Goal: Task Accomplishment & Management: Manage account settings

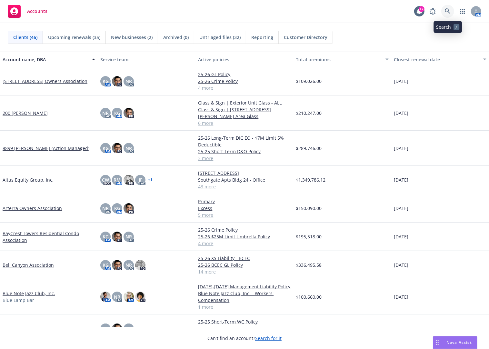
click at [446, 13] on icon at bounding box center [448, 11] width 6 height 6
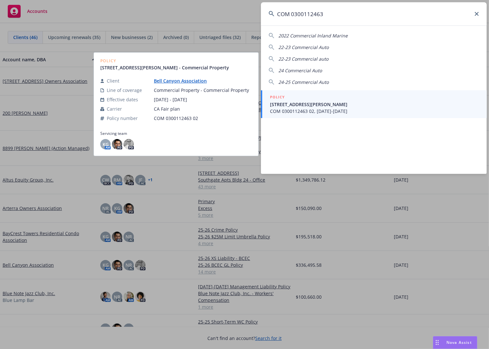
type input "COM 0300112463"
click at [331, 107] on span "[STREET_ADDRESS][PERSON_NAME]" at bounding box center [374, 104] width 209 height 7
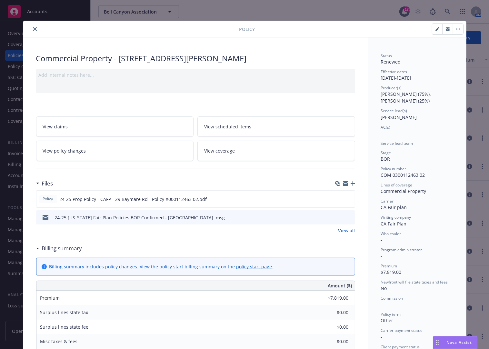
click at [33, 28] on icon "close" at bounding box center [35, 29] width 4 height 4
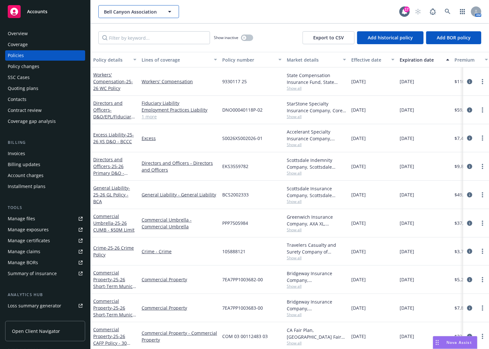
click at [171, 11] on div "Bell Canyon Association" at bounding box center [138, 11] width 81 height 13
click at [447, 10] on icon at bounding box center [448, 12] width 6 height 6
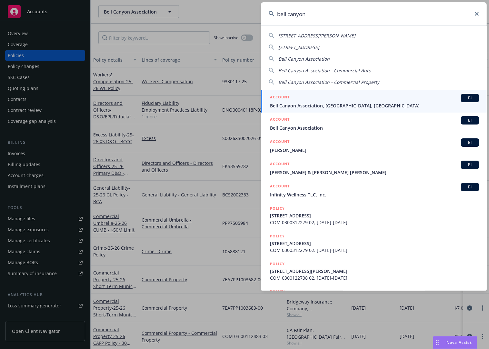
type input "bell canyon"
click at [365, 102] on div "ACCOUNT BI" at bounding box center [374, 98] width 209 height 8
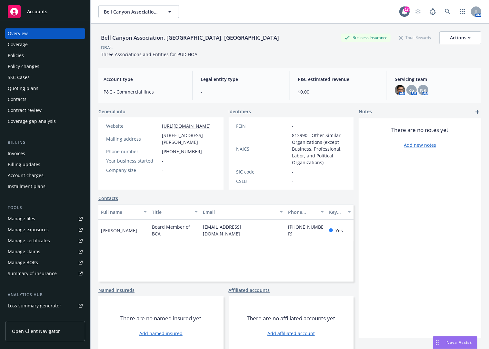
click at [13, 55] on div "Policies" at bounding box center [16, 55] width 16 height 10
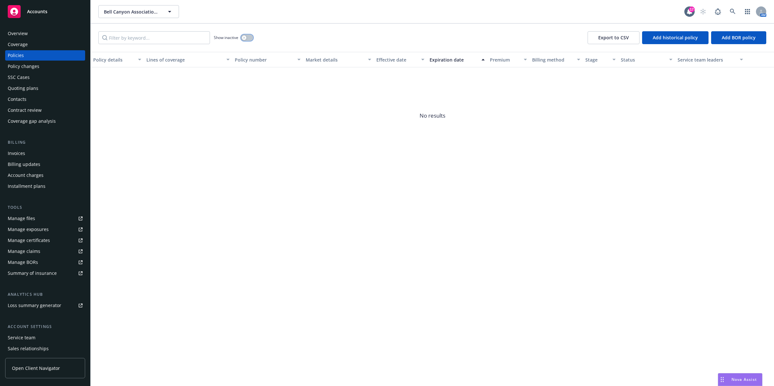
click at [249, 36] on button "button" at bounding box center [247, 37] width 12 height 6
click at [488, 10] on icon at bounding box center [733, 12] width 6 height 6
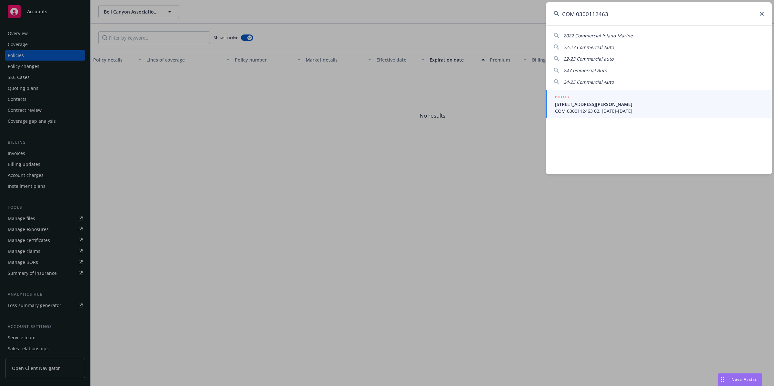
type input "COM 0300112463"
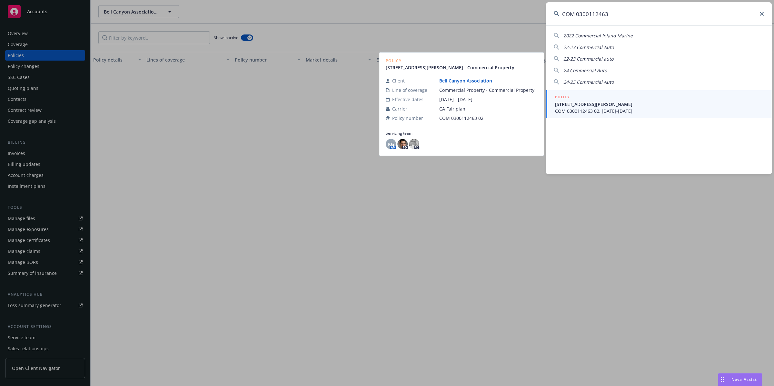
click at [488, 106] on span "[STREET_ADDRESS][PERSON_NAME]" at bounding box center [659, 104] width 209 height 7
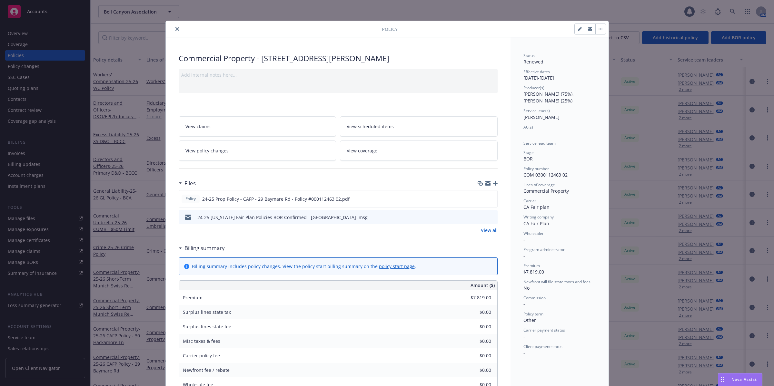
scroll to position [19, 0]
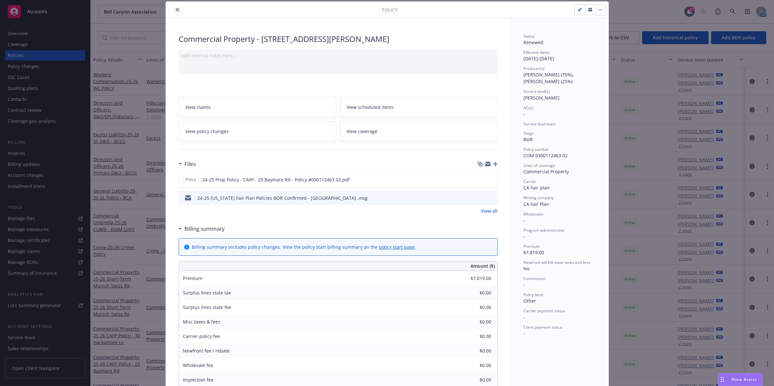
click at [488, 10] on icon "button" at bounding box center [600, 9] width 4 height 1
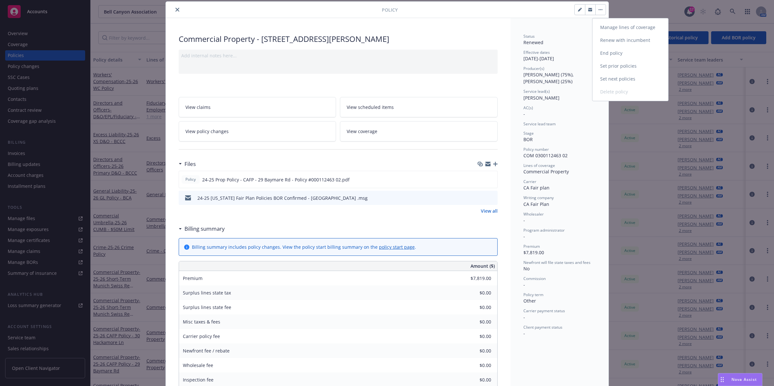
click at [488, 53] on link "End policy" at bounding box center [630, 53] width 76 height 13
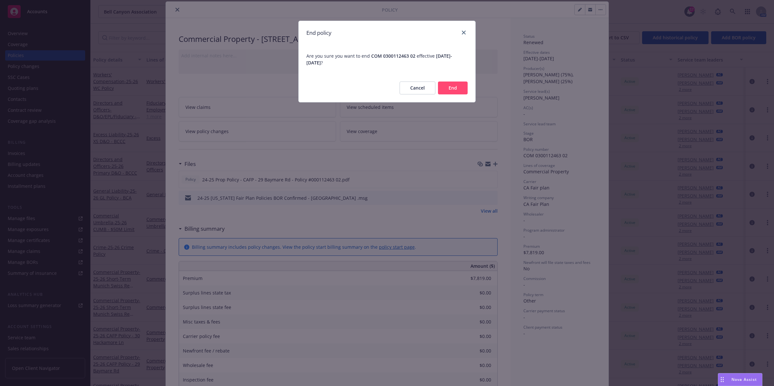
click at [420, 91] on button "Cancel" at bounding box center [417, 88] width 36 height 13
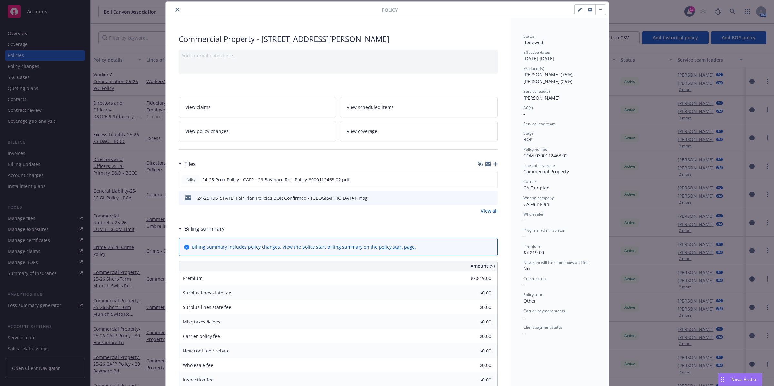
click at [175, 11] on icon "close" at bounding box center [177, 10] width 4 height 4
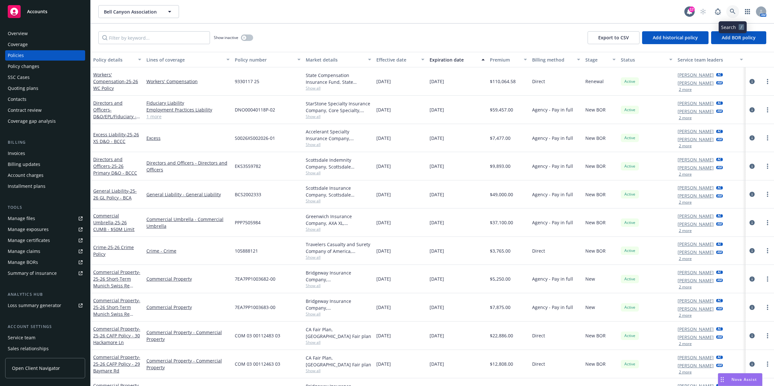
click at [488, 10] on icon at bounding box center [733, 12] width 6 height 6
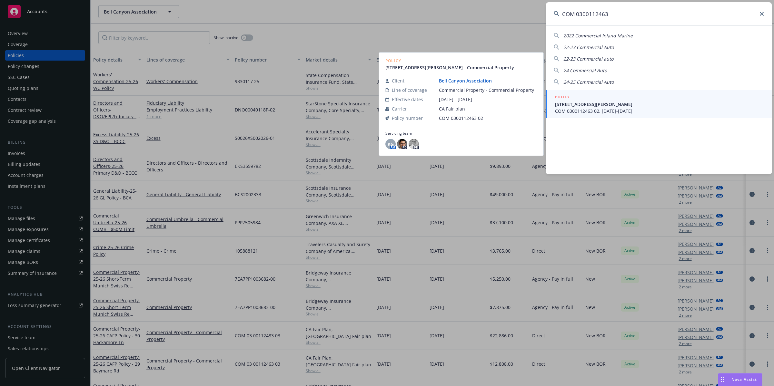
type input "COM 0300112463"
click at [488, 107] on span "[STREET_ADDRESS][PERSON_NAME]" at bounding box center [659, 104] width 209 height 7
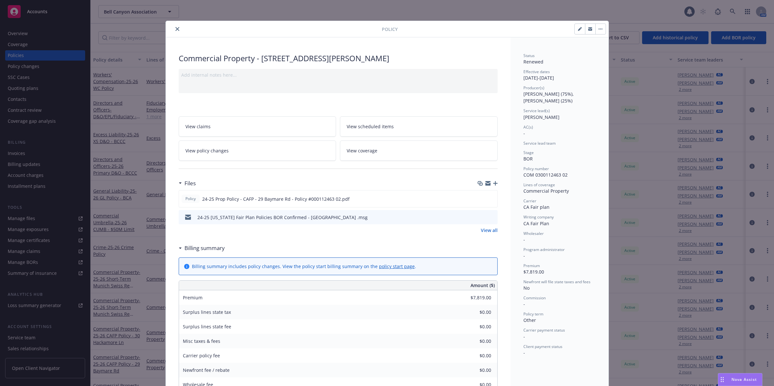
scroll to position [19, 0]
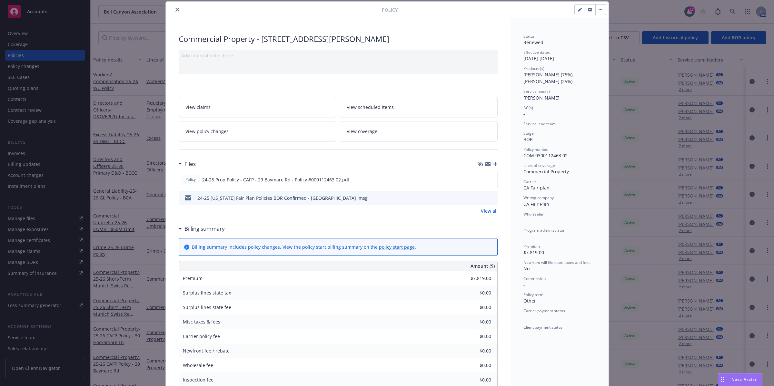
click at [488, 10] on icon "button" at bounding box center [600, 9] width 4 height 1
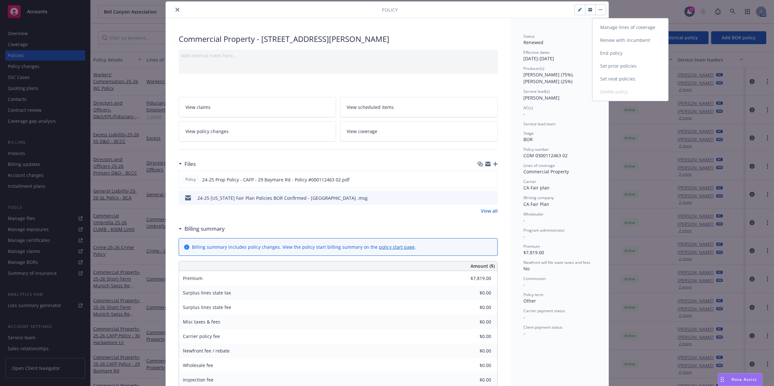
click at [488, 53] on link "End policy" at bounding box center [630, 53] width 76 height 13
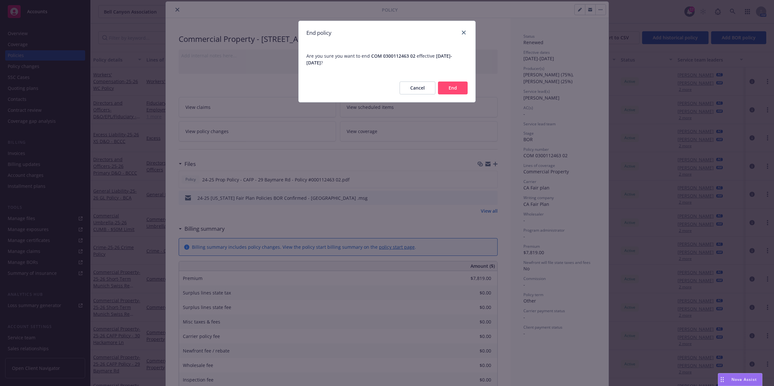
click at [455, 87] on button "End" at bounding box center [453, 88] width 30 height 13
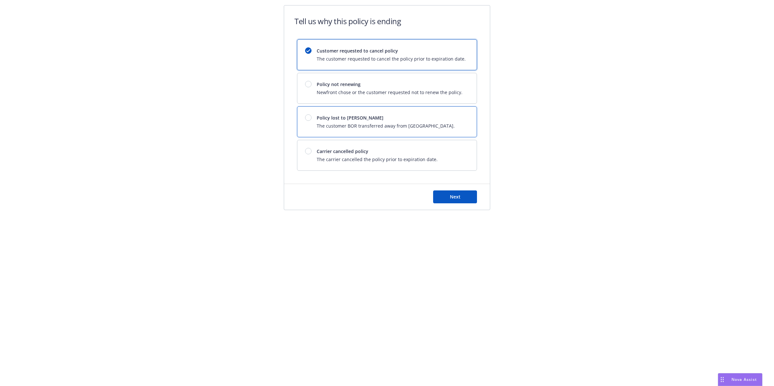
click at [393, 120] on span "Policy lost to [PERSON_NAME]" at bounding box center [386, 117] width 138 height 7
click at [468, 198] on button "Next" at bounding box center [455, 197] width 44 height 13
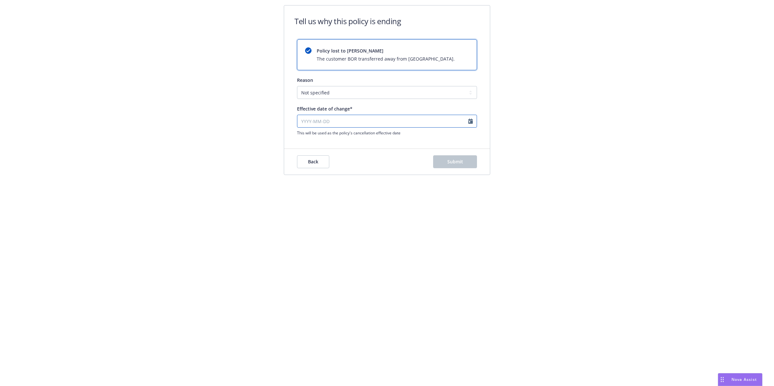
select select "August"
select select "2025"
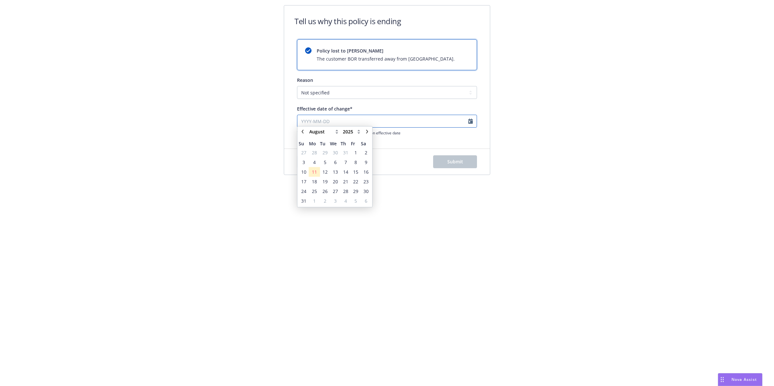
click at [351, 123] on input "Effective date of change*" at bounding box center [387, 121] width 180 height 13
click at [343, 166] on span "7" at bounding box center [345, 166] width 9 height 8
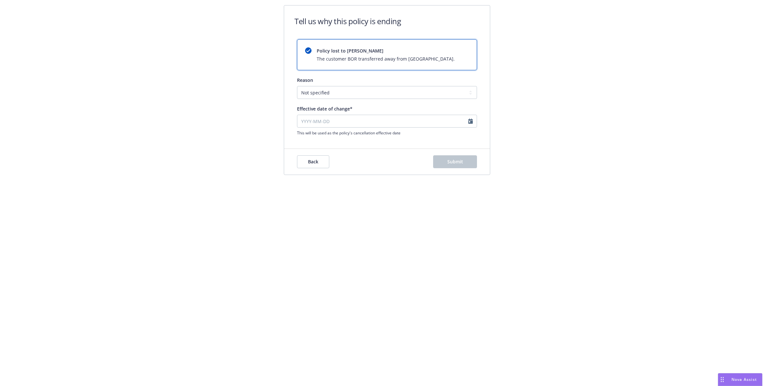
type input "[DATE]"
click at [455, 162] on span "Submit" at bounding box center [455, 162] width 16 height 6
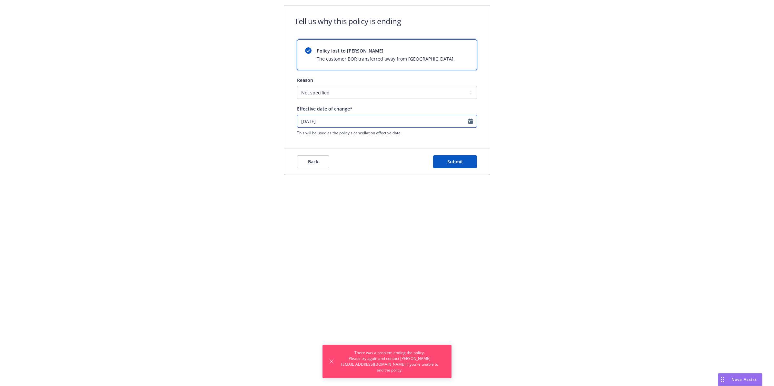
click at [387, 122] on input "[DATE]" at bounding box center [387, 121] width 180 height 13
select select "August"
select select "2025"
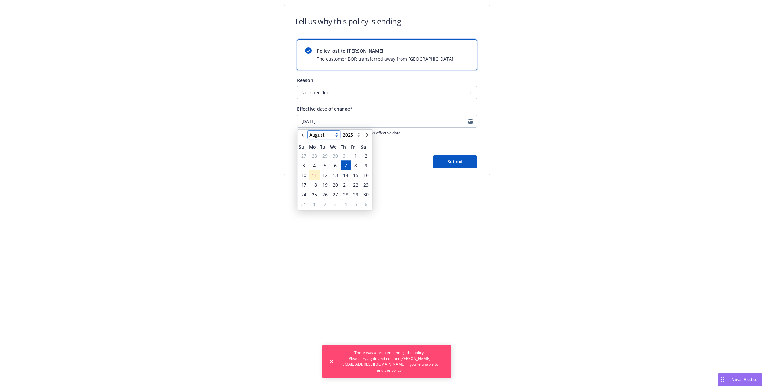
click at [323, 134] on select "January February March April May June July August September October November De…" at bounding box center [324, 135] width 32 height 8
select select "February"
click at [308, 131] on select "January February March April May June July August September October November De…" at bounding box center [324, 135] width 32 height 8
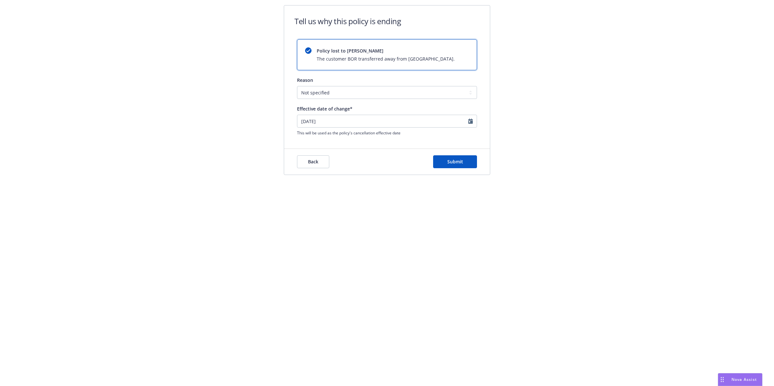
drag, startPoint x: 398, startPoint y: 205, endPoint x: 395, endPoint y: 205, distance: 3.6
click at [397, 206] on div "Tell us why this policy is ending Policy lost to BOR The customer BOR transferr…" at bounding box center [387, 193] width 774 height 386
click at [310, 160] on span "Back" at bounding box center [313, 162] width 10 height 6
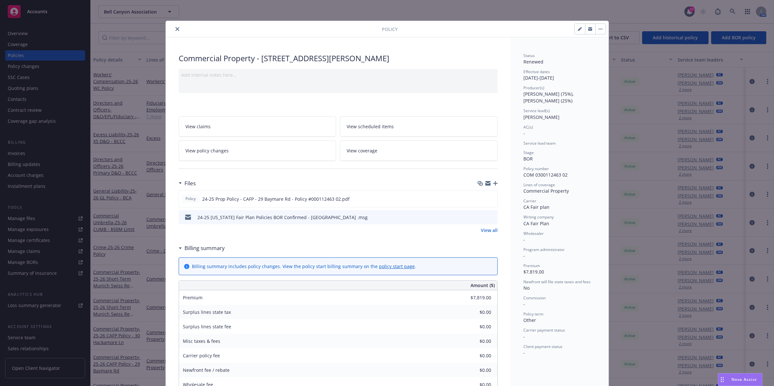
scroll to position [19, 0]
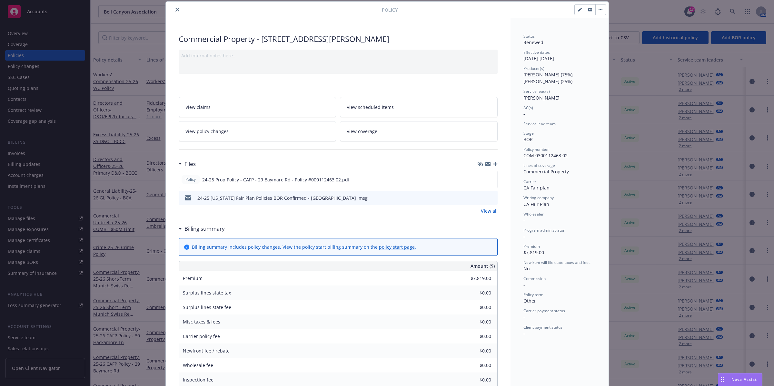
click at [488, 6] on button "button" at bounding box center [600, 10] width 10 height 10
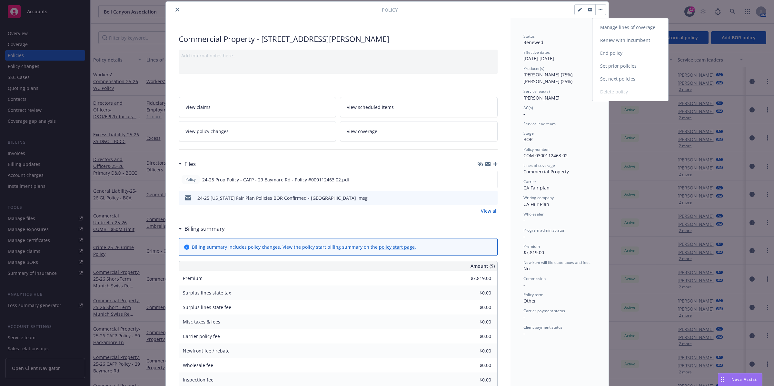
click at [488, 52] on link "End policy" at bounding box center [630, 53] width 76 height 13
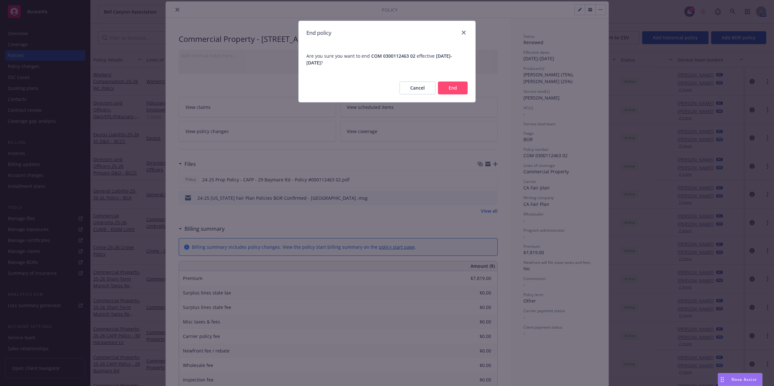
click at [453, 90] on button "End" at bounding box center [453, 88] width 30 height 13
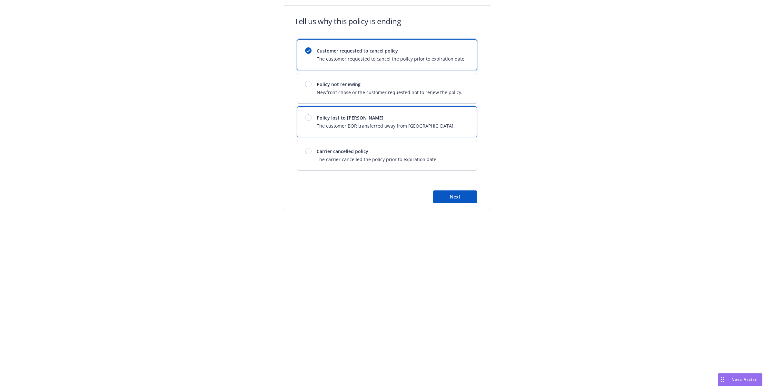
click at [336, 120] on span "Policy lost to [PERSON_NAME]" at bounding box center [386, 117] width 138 height 7
click at [451, 196] on span "Next" at bounding box center [455, 197] width 11 height 6
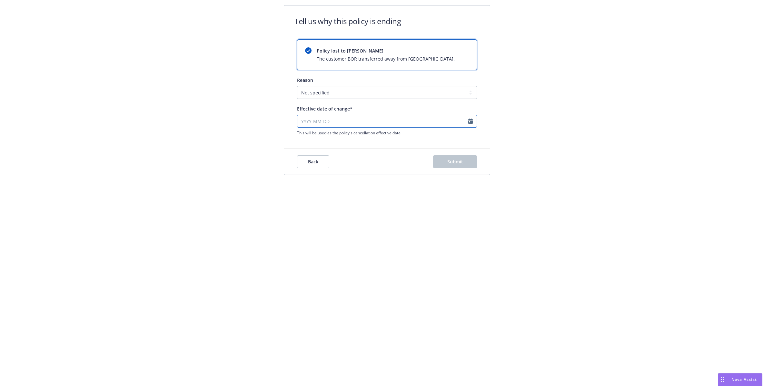
click at [359, 122] on input "Effective date of change*" at bounding box center [387, 121] width 180 height 13
select select "August"
select select "2025"
click at [323, 136] on select "January February March April May June July August September October November De…" at bounding box center [324, 135] width 32 height 8
select select "February"
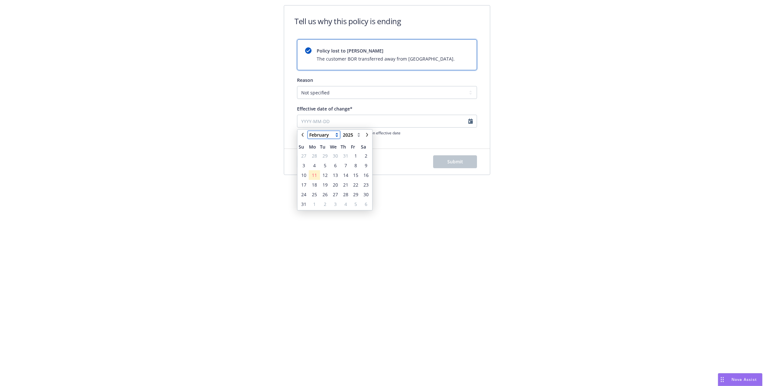
click at [308, 131] on select "January February March April May June July August September October November De…" at bounding box center [324, 135] width 32 height 8
click at [363, 165] on span "8" at bounding box center [365, 166] width 9 height 8
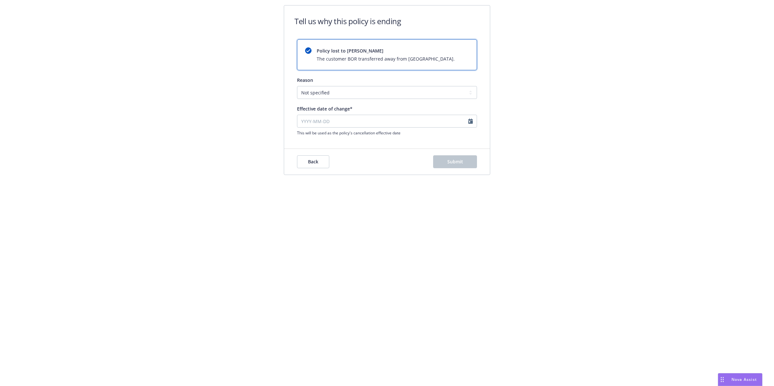
type input "[DATE]"
click at [442, 162] on button "Submit" at bounding box center [455, 161] width 44 height 13
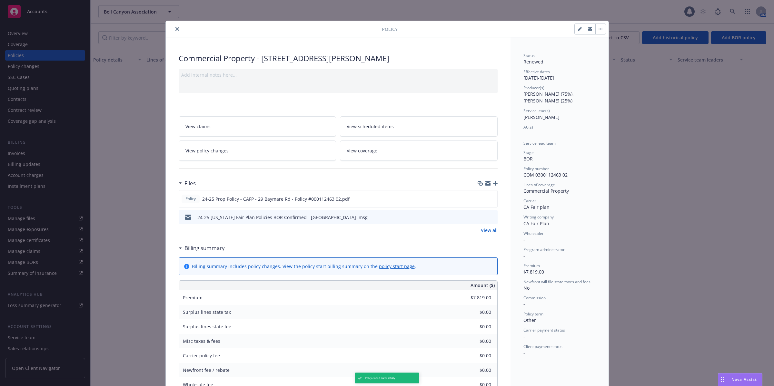
scroll to position [19, 0]
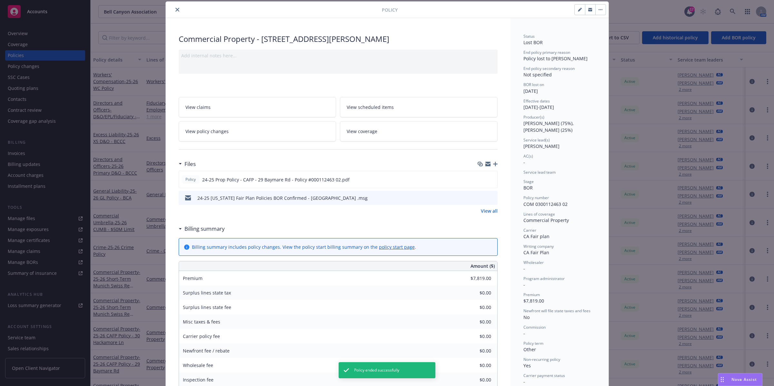
click at [488, 165] on icon "button" at bounding box center [495, 164] width 5 height 5
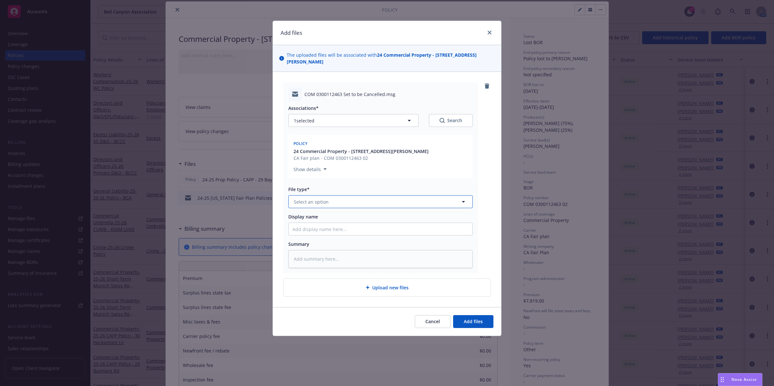
click at [344, 201] on button "Select an option" at bounding box center [380, 201] width 184 height 13
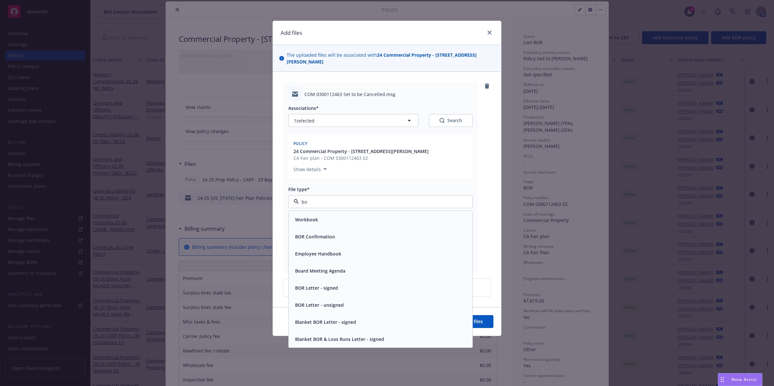
type input "bor"
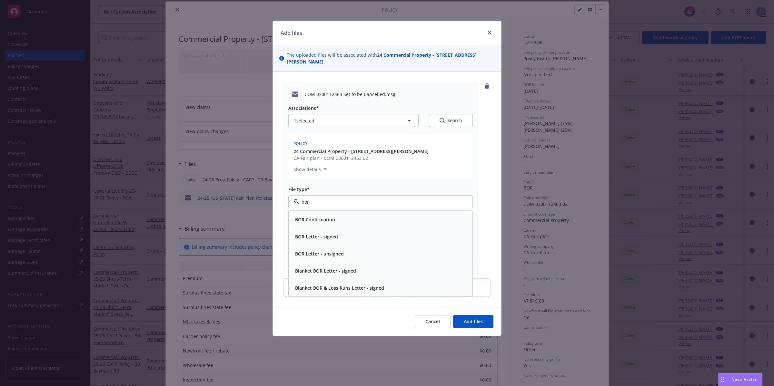
click at [335, 224] on div "BOR Confirmation" at bounding box center [314, 219] width 44 height 9
click at [318, 229] on input "Display name" at bounding box center [381, 229] width 184 height 12
type textarea "x"
type input "B"
type textarea "x"
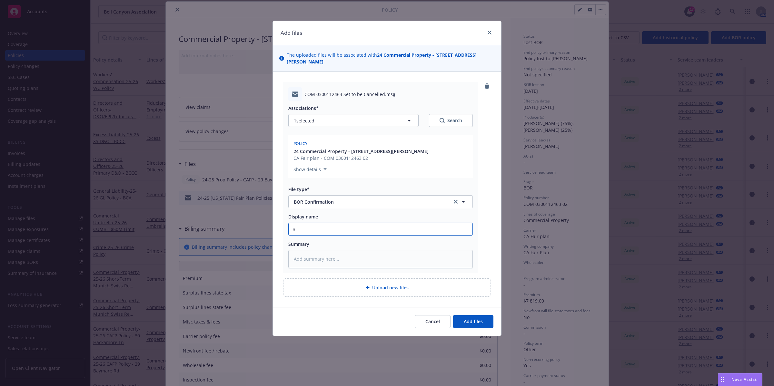
type input "BO"
type textarea "x"
type input "BOR"
type textarea "x"
type input "BOR"
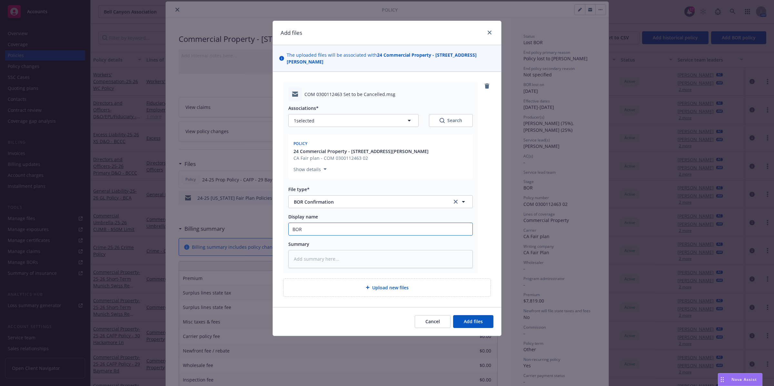
type textarea "x"
type input "BOR p"
type textarea "x"
type input "BOR po"
type textarea "x"
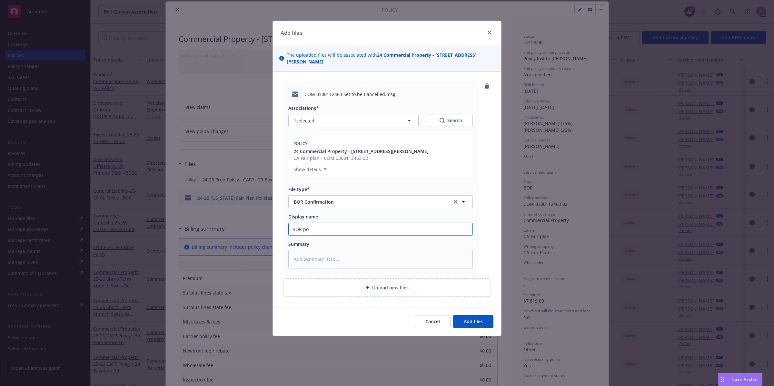
type input "BOR pol"
type textarea "x"
type input "BOR poli"
type textarea "x"
type input "BOR polic"
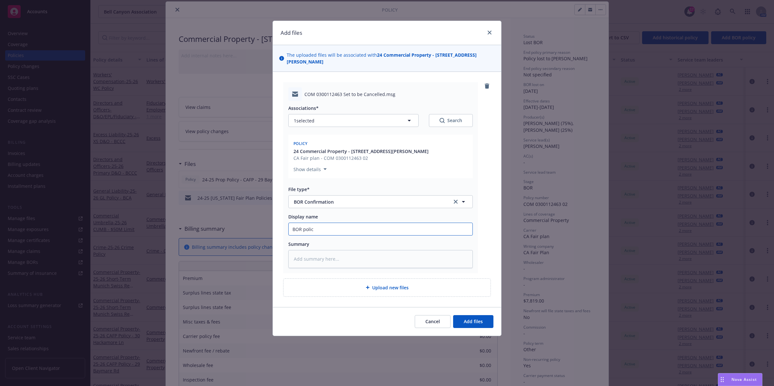
type textarea "x"
type input "BOR policy"
type textarea "x"
type input "BOR policy"
type textarea "x"
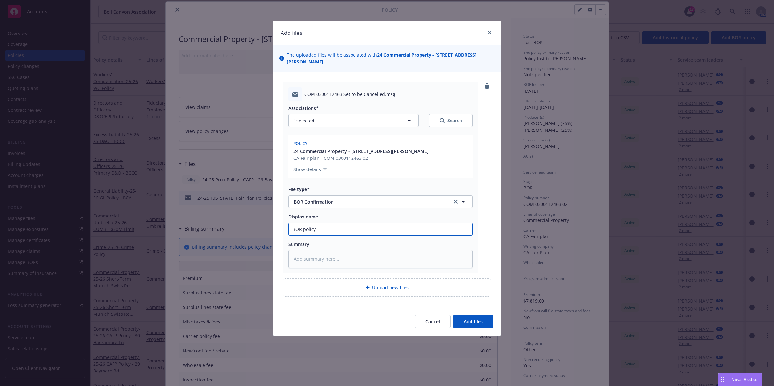
type input "BOR policy #"
paste input "COM 0300112463"
type textarea "x"
type input "BOR policy #COM 0300112463"
click at [481, 325] on span "Add files" at bounding box center [473, 321] width 19 height 6
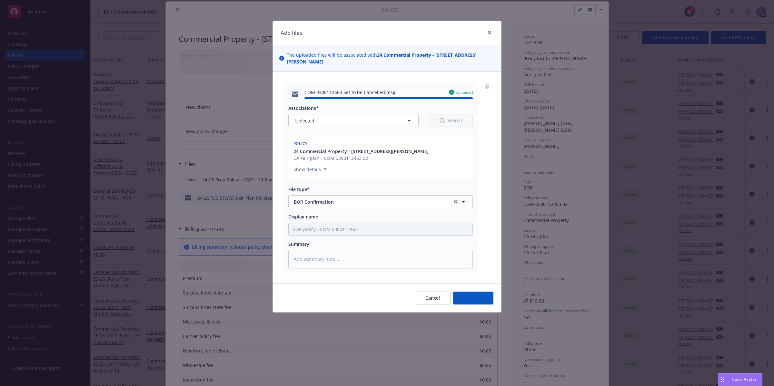
type textarea "x"
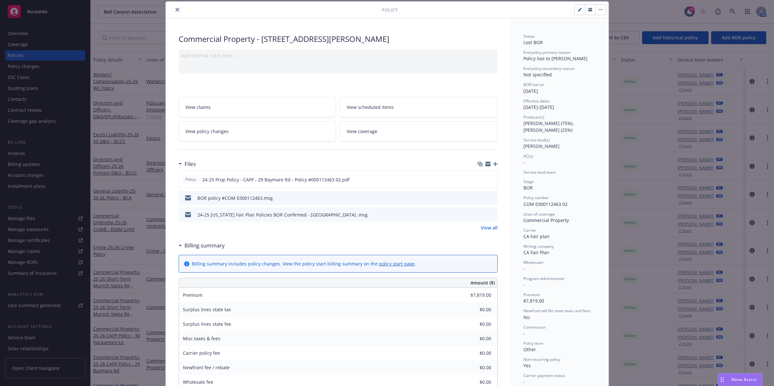
click at [176, 10] on button "close" at bounding box center [177, 10] width 8 height 8
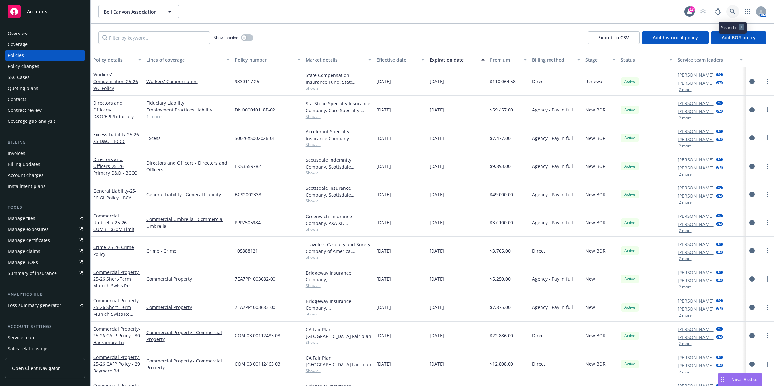
click at [488, 11] on icon at bounding box center [732, 11] width 5 height 5
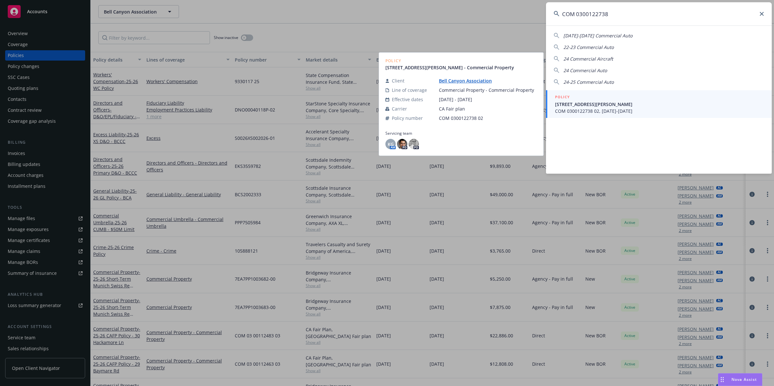
type input "COM 0300122738"
click at [488, 107] on span "[STREET_ADDRESS][PERSON_NAME]" at bounding box center [659, 104] width 209 height 7
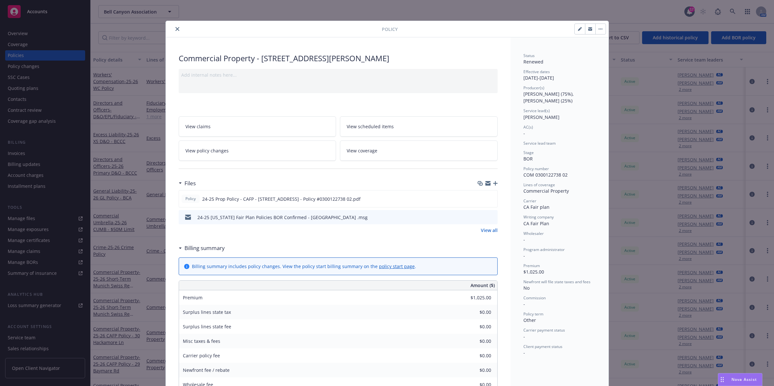
click at [488, 27] on button "button" at bounding box center [600, 29] width 10 height 10
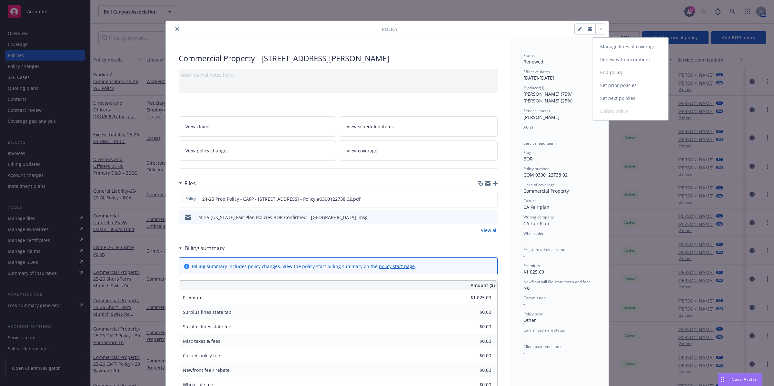
click at [488, 73] on link "End policy" at bounding box center [630, 72] width 76 height 13
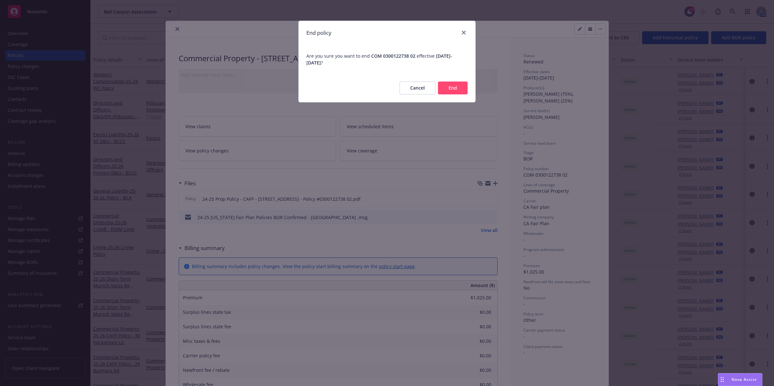
click at [448, 92] on button "End" at bounding box center [453, 88] width 30 height 13
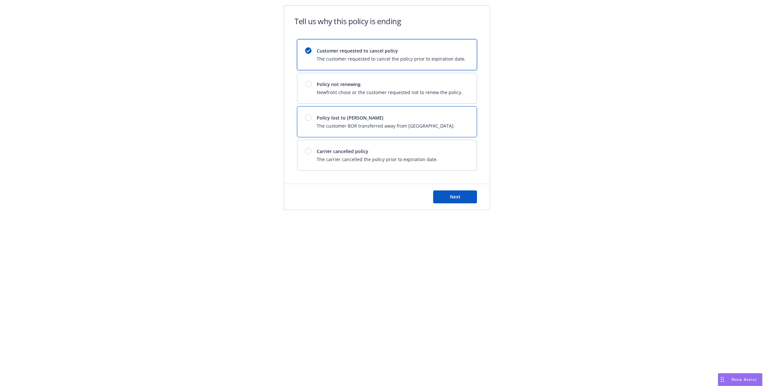
click at [408, 123] on span "The customer BOR transferred away from [GEOGRAPHIC_DATA]." at bounding box center [386, 125] width 138 height 7
click at [445, 197] on button "Next" at bounding box center [455, 197] width 44 height 13
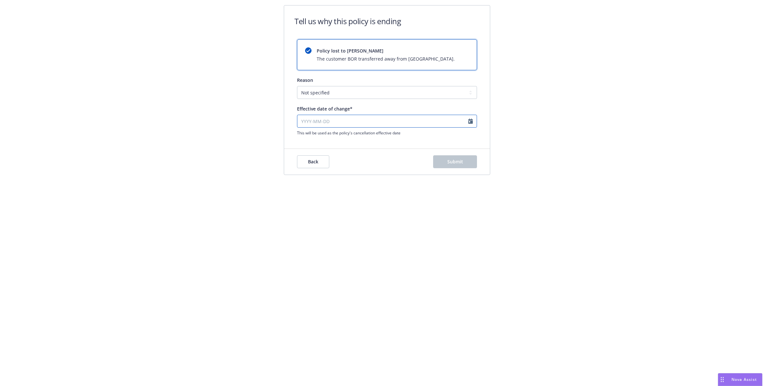
click at [450, 127] on input "Effective date of change*" at bounding box center [387, 121] width 180 height 13
select select "August"
select select "2025"
click at [322, 134] on select "January February March April May June July August September October November De…" at bounding box center [324, 135] width 32 height 8
select select "February"
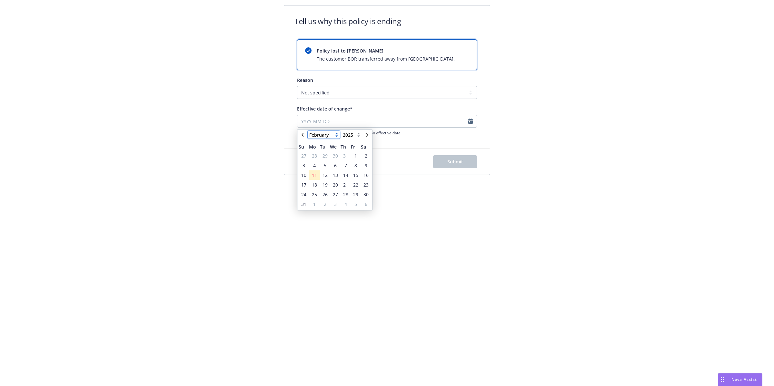
click at [308, 131] on select "January February March April May June July August September October November De…" at bounding box center [324, 135] width 32 height 8
click at [366, 174] on span "15" at bounding box center [365, 175] width 5 height 7
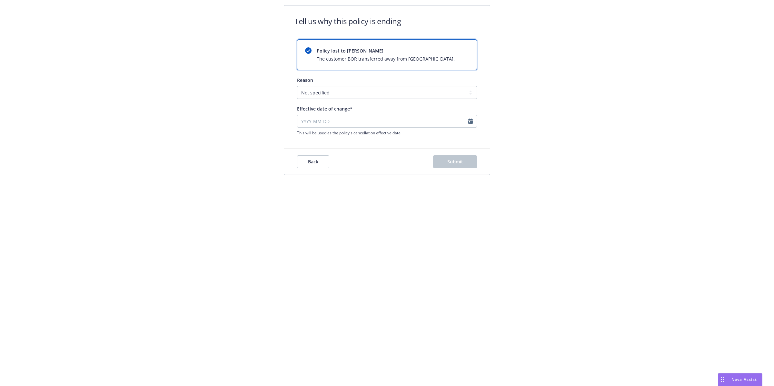
type input "[DATE]"
click at [316, 162] on span "Back" at bounding box center [313, 162] width 10 height 6
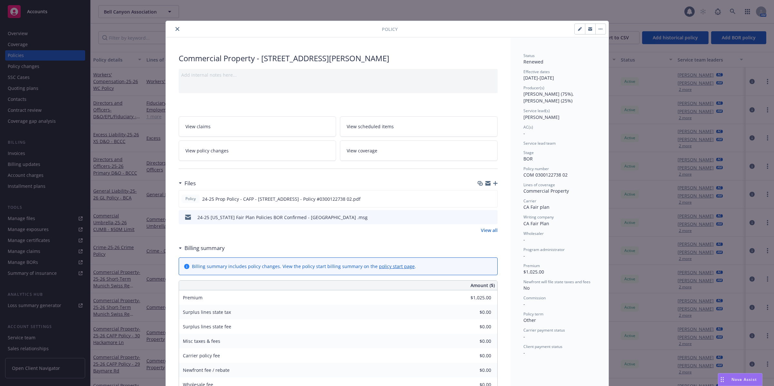
scroll to position [19, 0]
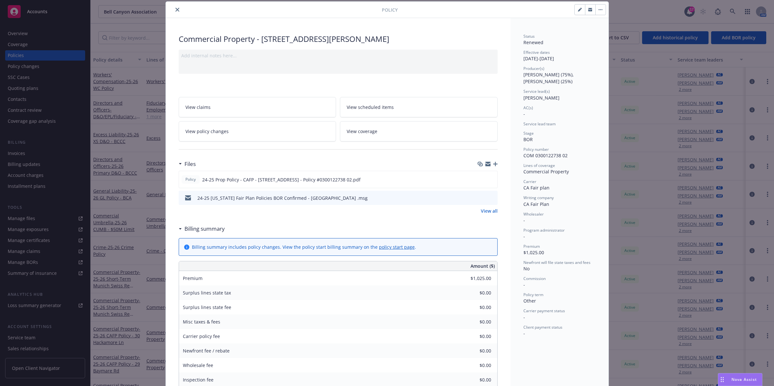
click at [488, 10] on icon "button" at bounding box center [600, 9] width 4 height 1
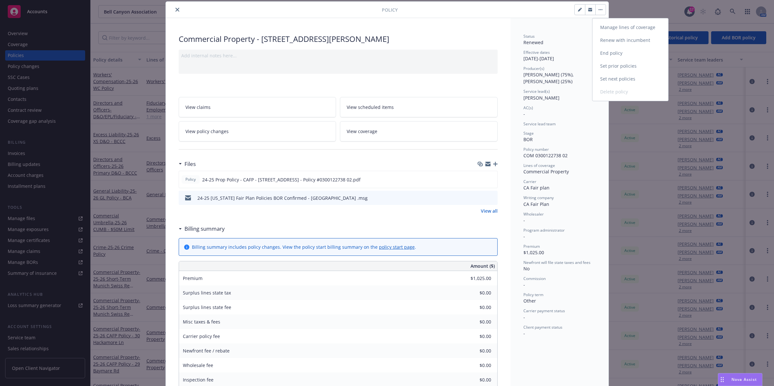
click at [488, 50] on link "End policy" at bounding box center [630, 53] width 76 height 13
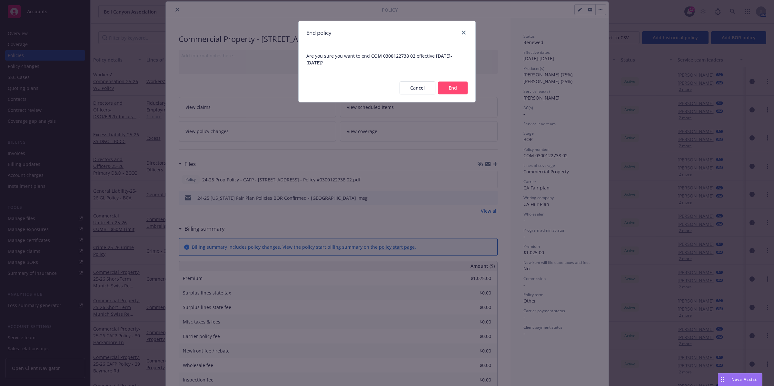
click at [451, 84] on button "End" at bounding box center [453, 88] width 30 height 13
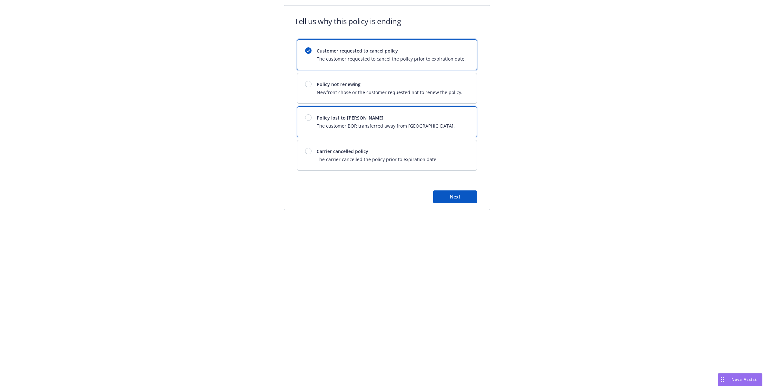
click at [360, 122] on div "Policy lost to BOR The customer BOR transferred away from Newfront." at bounding box center [386, 121] width 138 height 15
click at [456, 198] on span "Next" at bounding box center [455, 197] width 11 height 6
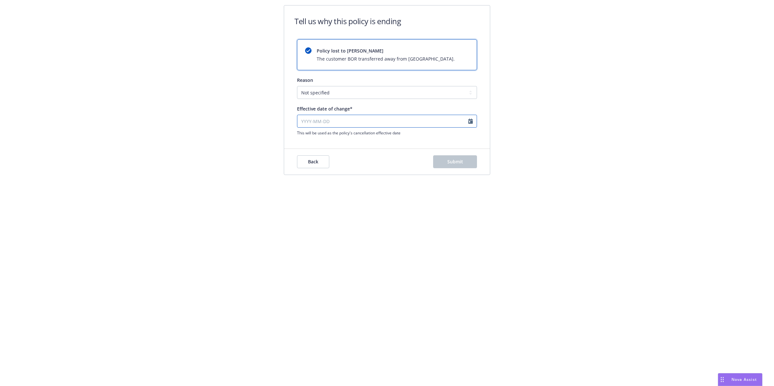
select select "August"
select select "2025"
click at [339, 120] on input "Effective date of change*" at bounding box center [387, 121] width 180 height 13
click at [307, 135] on div "January February March April May June July August September October November [D…" at bounding box center [334, 135] width 57 height 8
click at [312, 132] on select "January February March April May June July August September October November De…" at bounding box center [324, 135] width 32 height 8
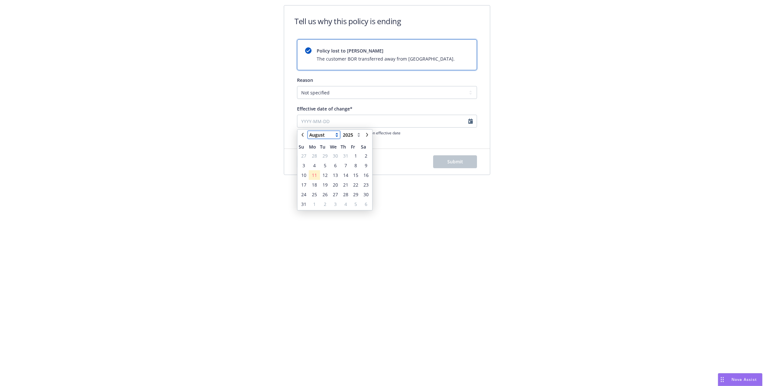
select select "February"
click at [308, 131] on select "January February March April May June July August September October November De…" at bounding box center [324, 135] width 32 height 8
click at [365, 175] on span "15" at bounding box center [365, 175] width 5 height 7
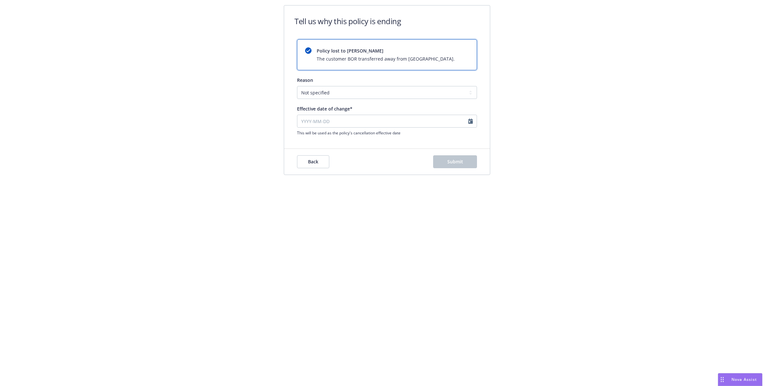
type input "[DATE]"
click at [467, 206] on div "Tell us why this policy is ending Policy lost to BOR The customer BOR transferr…" at bounding box center [387, 193] width 774 height 386
click at [461, 164] on span "Submit" at bounding box center [455, 162] width 16 height 6
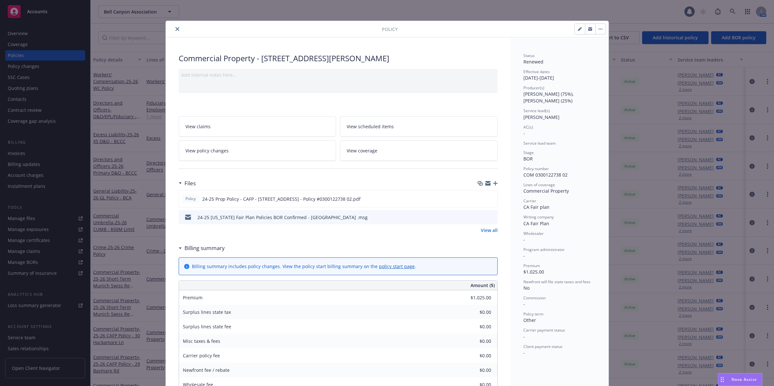
scroll to position [19, 0]
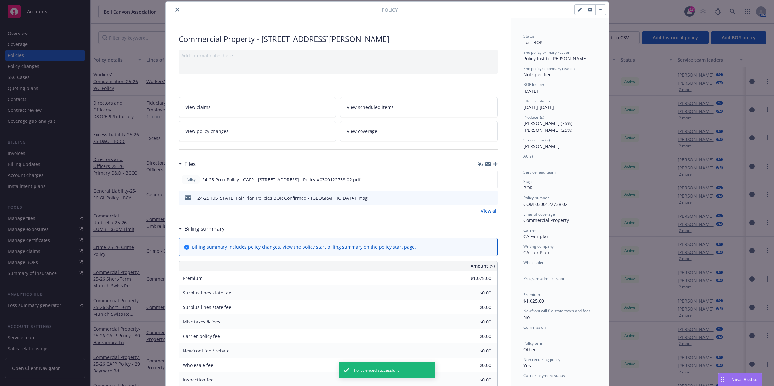
click at [488, 163] on icon "button" at bounding box center [495, 164] width 5 height 5
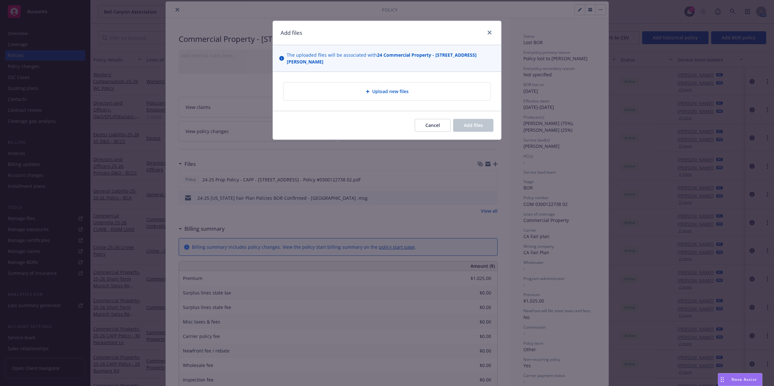
type textarea "x"
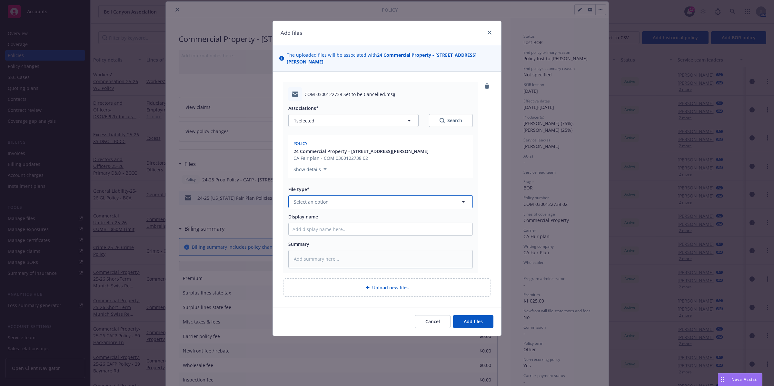
click at [363, 204] on button "Select an option" at bounding box center [380, 201] width 184 height 13
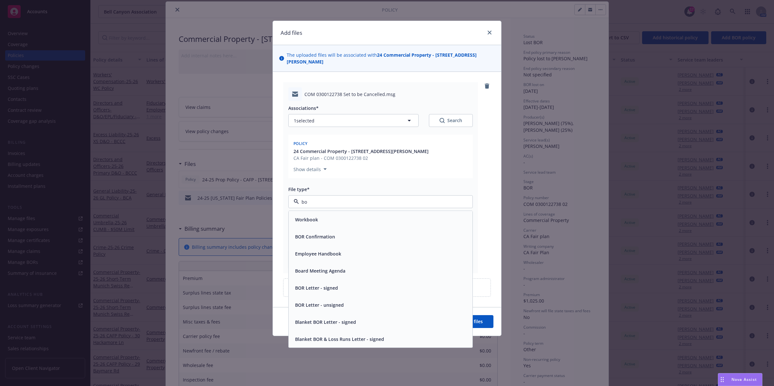
type input "bor"
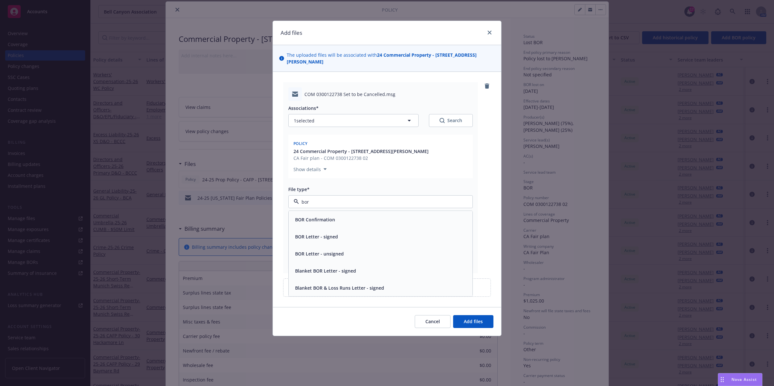
click at [337, 218] on div "BOR Confirmation" at bounding box center [380, 219] width 176 height 9
click at [393, 228] on input "Display name" at bounding box center [381, 229] width 184 height 12
type textarea "x"
type input "B"
type textarea "x"
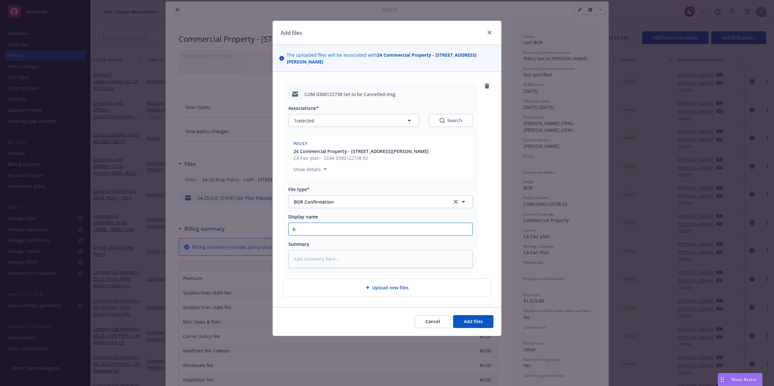
type input "BO"
type textarea "x"
type input "BOR"
type textarea "x"
type input "BOR"
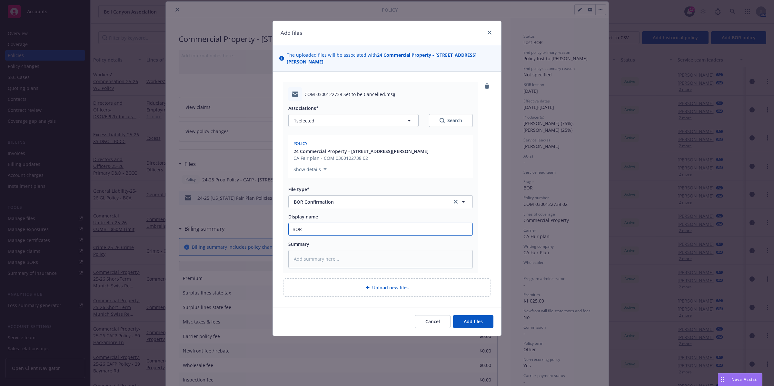
type textarea "x"
type input "BOR p"
type textarea "x"
type input "BOR po"
type textarea "x"
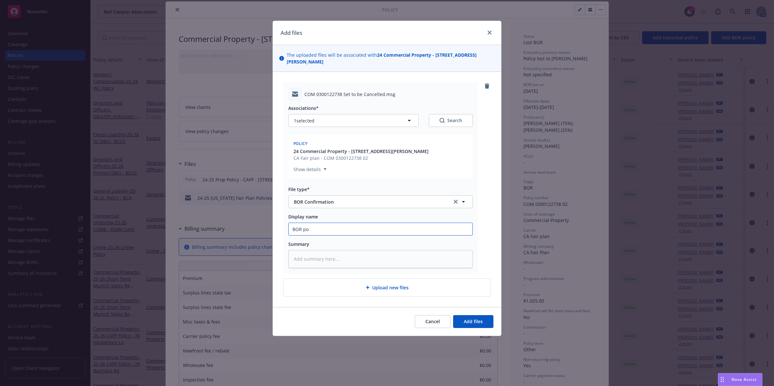
type input "BOR pol"
type textarea "x"
type input "BOR poli"
type textarea "x"
type input "BOR polic"
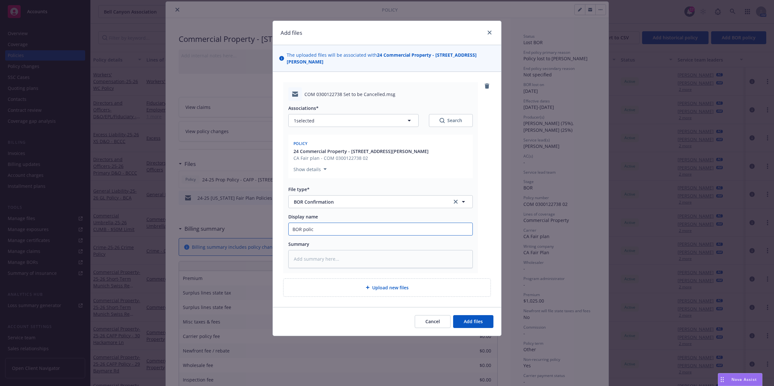
type textarea "x"
type input "BOR policy"
type textarea "x"
type input "BOR policy"
type textarea "x"
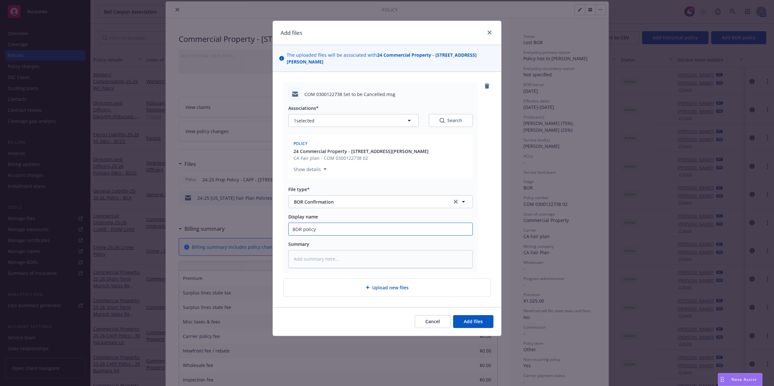
type input "BOR policy #"
paste input "COM 0300122738"
type textarea "x"
type input "BOR policy #COM 0300122738"
click at [478, 324] on span "Add files" at bounding box center [473, 321] width 19 height 6
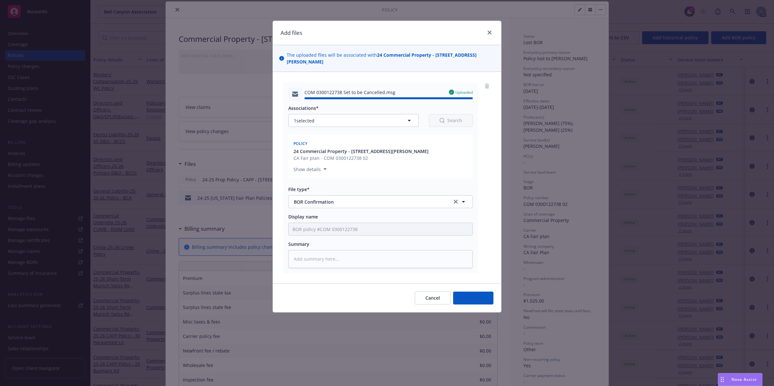
type textarea "x"
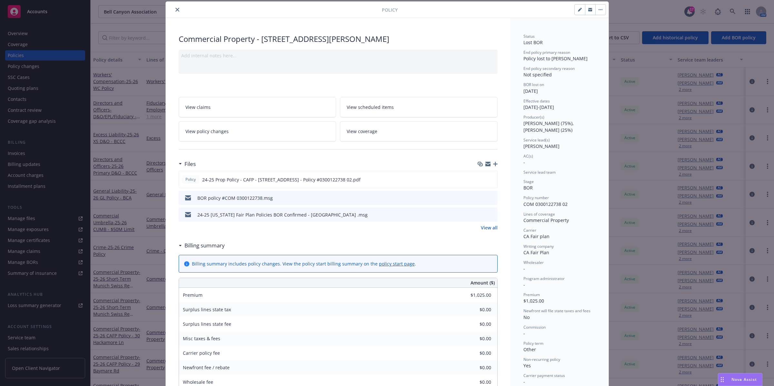
click at [175, 10] on icon "close" at bounding box center [177, 10] width 4 height 4
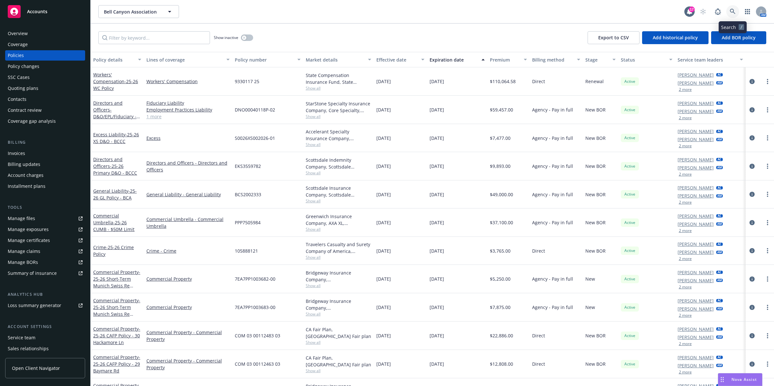
click at [488, 13] on link at bounding box center [732, 11] width 13 height 13
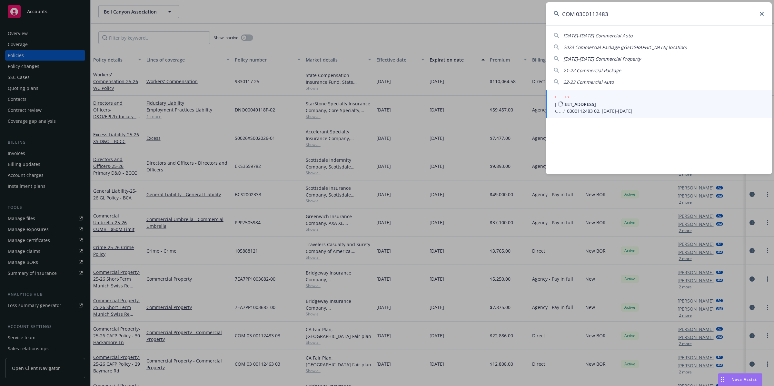
type input "COM 0300112483"
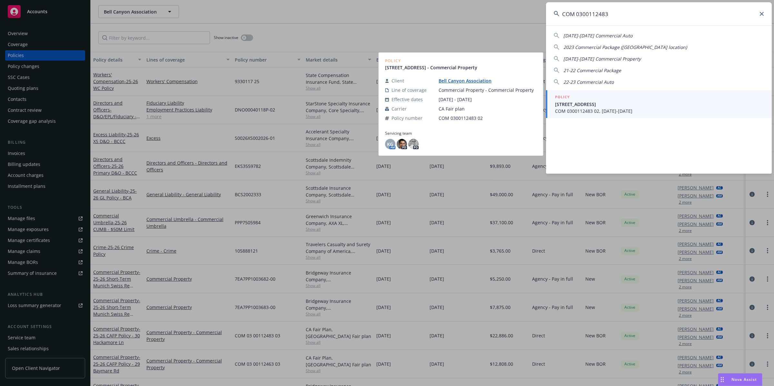
click at [488, 108] on span "COM 0300112483 02, [DATE]-[DATE]" at bounding box center [659, 111] width 209 height 7
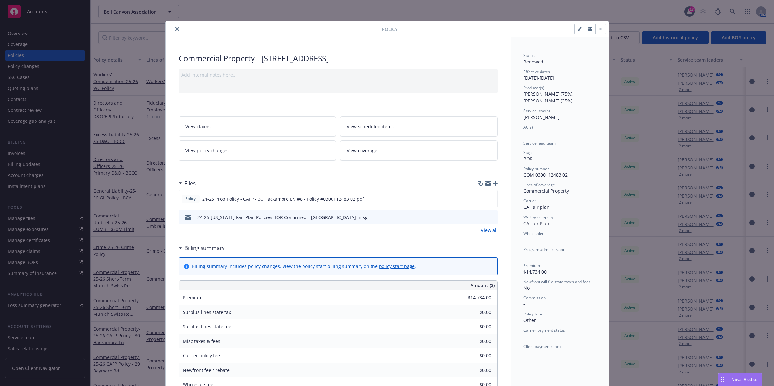
click at [488, 26] on button "button" at bounding box center [600, 29] width 10 height 10
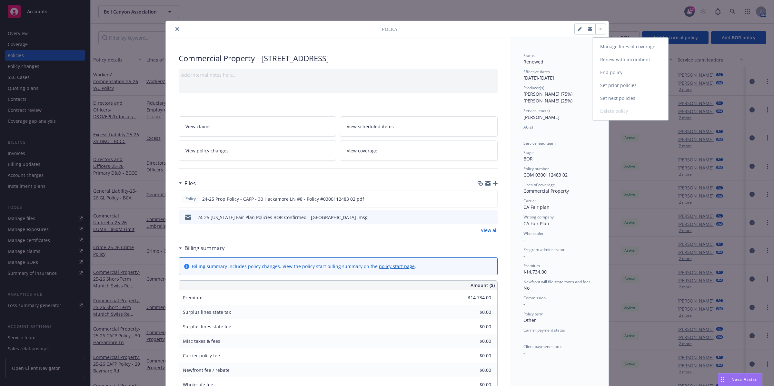
click at [488, 69] on link "End policy" at bounding box center [630, 72] width 76 height 13
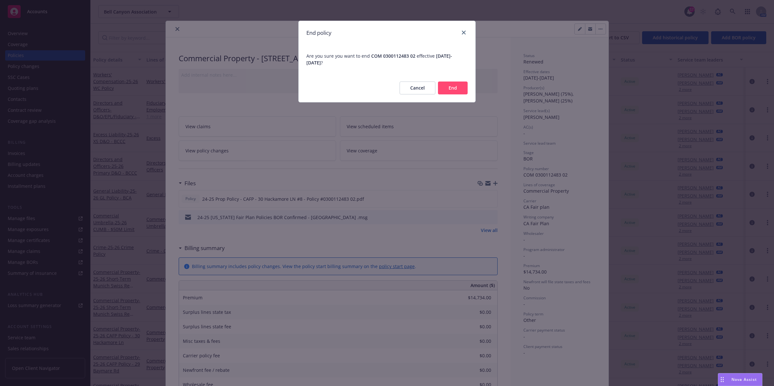
click at [457, 84] on button "End" at bounding box center [453, 88] width 30 height 13
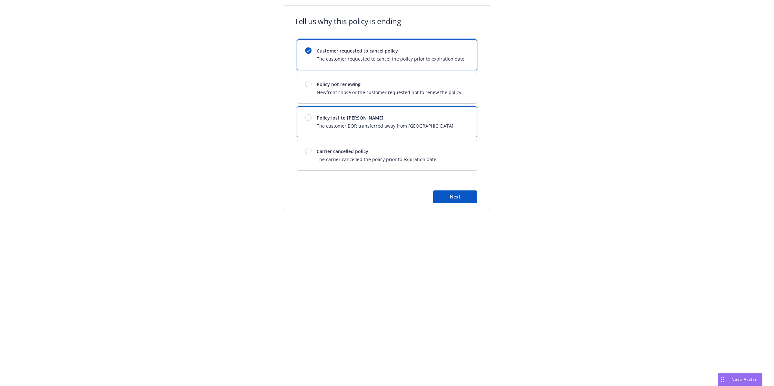
click at [397, 118] on span "Policy lost to [PERSON_NAME]" at bounding box center [386, 117] width 138 height 7
click at [447, 195] on button "Next" at bounding box center [455, 197] width 44 height 13
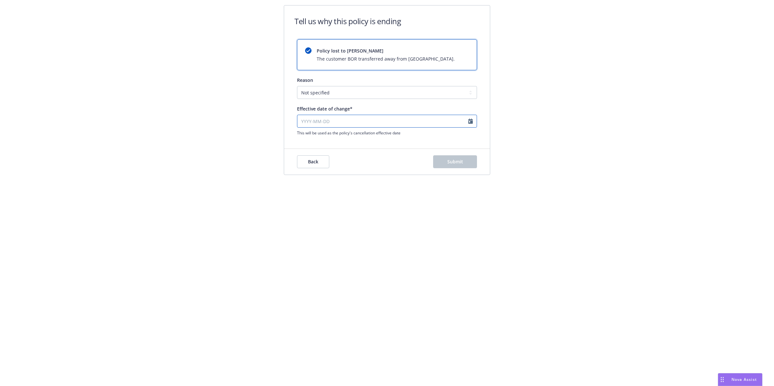
click at [469, 119] on input "Effective date of change*" at bounding box center [387, 121] width 180 height 13
select select "August"
select select "2025"
click at [316, 131] on select "January February March April May June July August September October November De…" at bounding box center [324, 135] width 32 height 8
select select "February"
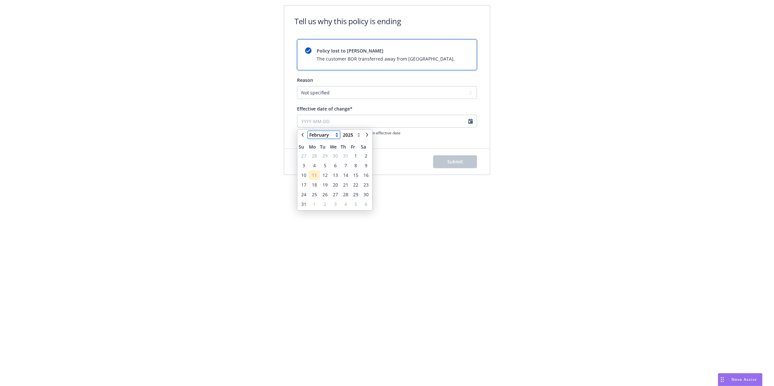
click at [308, 131] on select "January February March April May June July August September October November De…" at bounding box center [324, 135] width 32 height 8
click at [365, 168] on span "8" at bounding box center [366, 165] width 3 height 7
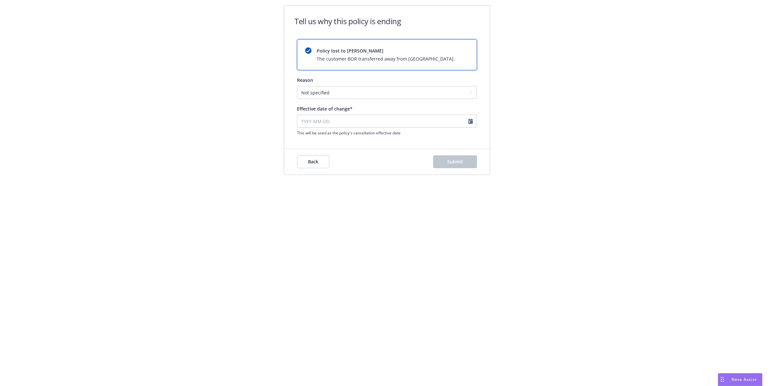
type input "[DATE]"
click at [461, 162] on span "Submit" at bounding box center [455, 162] width 16 height 6
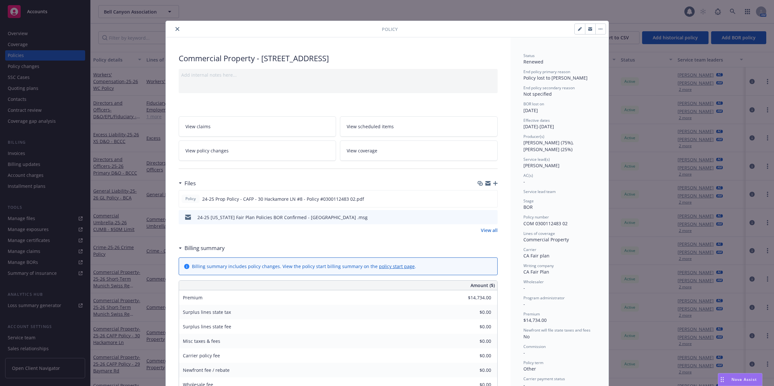
scroll to position [19, 0]
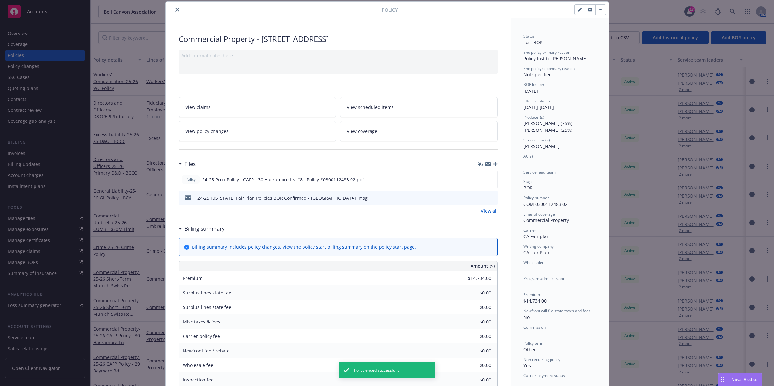
click at [488, 164] on icon "button" at bounding box center [495, 164] width 5 height 5
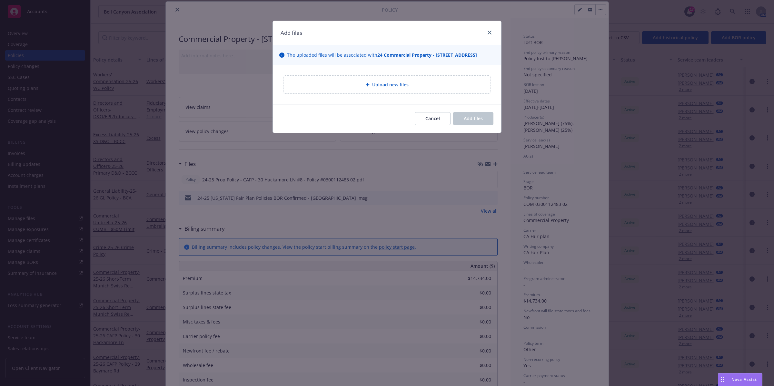
type textarea "x"
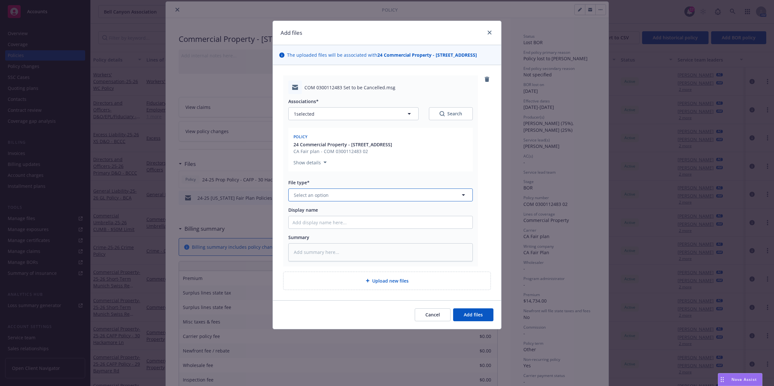
click at [338, 198] on button "Select an option" at bounding box center [380, 195] width 184 height 13
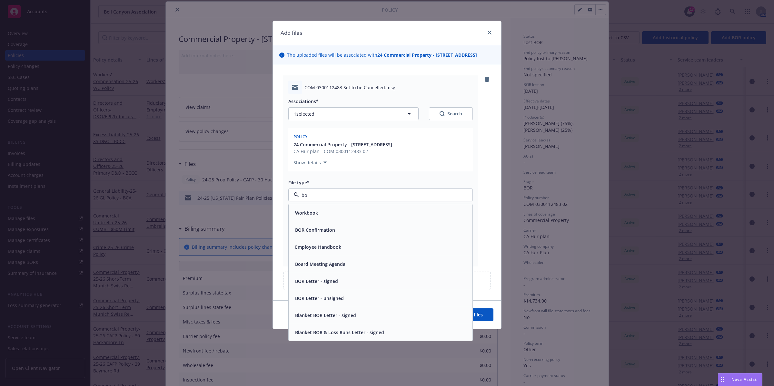
type input "bor"
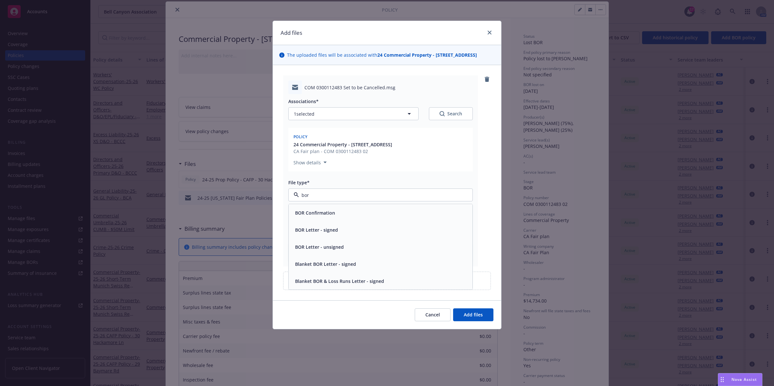
click at [347, 218] on div "BOR Confirmation" at bounding box center [380, 212] width 176 height 9
drag, startPoint x: 479, startPoint y: 323, endPoint x: 474, endPoint y: 321, distance: 5.5
click at [478, 318] on span "Add files" at bounding box center [473, 315] width 19 height 6
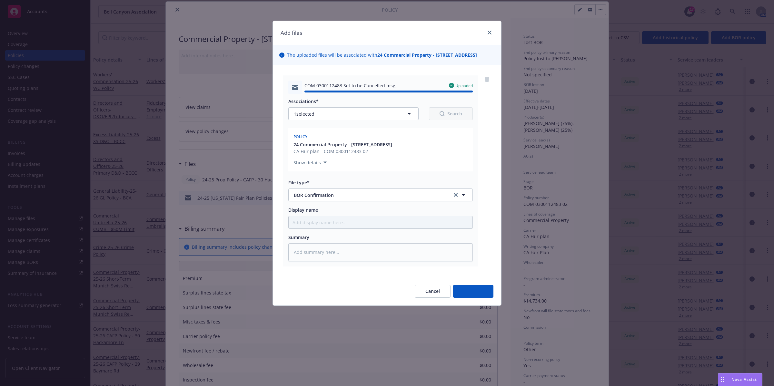
type textarea "x"
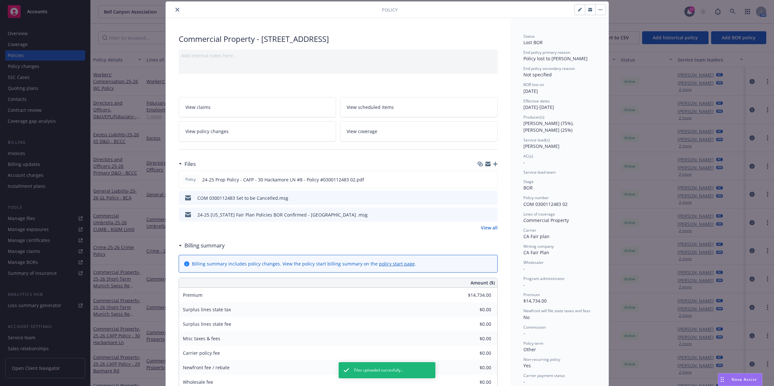
click at [488, 164] on icon "button" at bounding box center [495, 164] width 5 height 5
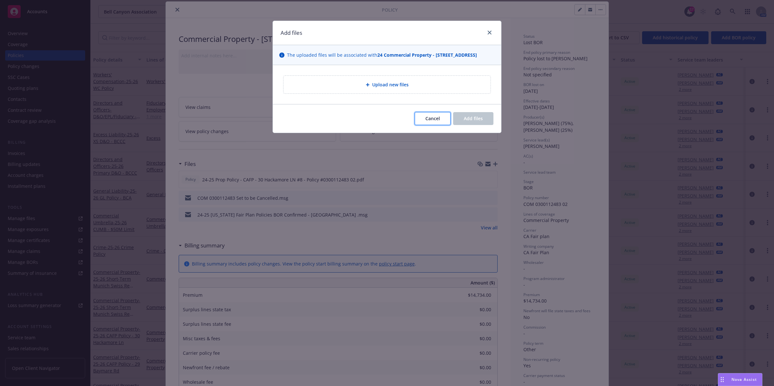
click at [437, 122] on span "Cancel" at bounding box center [432, 118] width 15 height 6
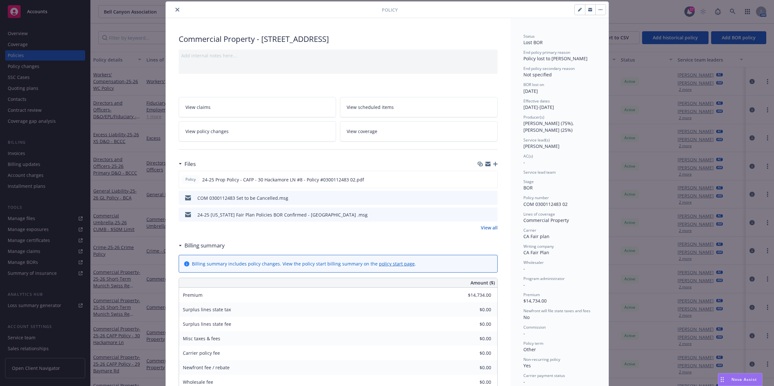
click at [483, 227] on link "View all" at bounding box center [489, 227] width 17 height 7
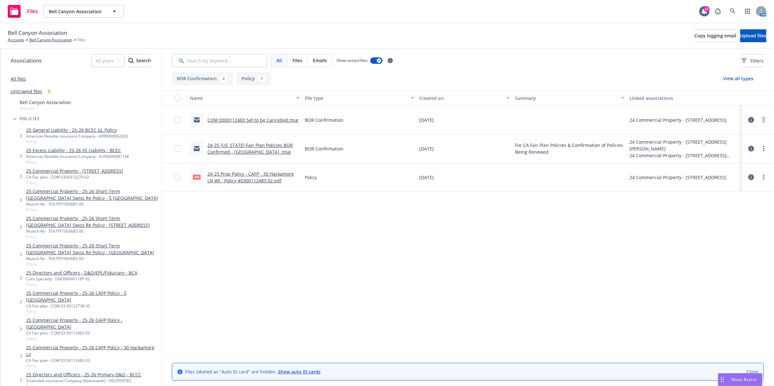
click at [764, 120] on icon "more" at bounding box center [763, 119] width 1 height 5
click at [720, 159] on link "Edit" at bounding box center [735, 159] width 64 height 13
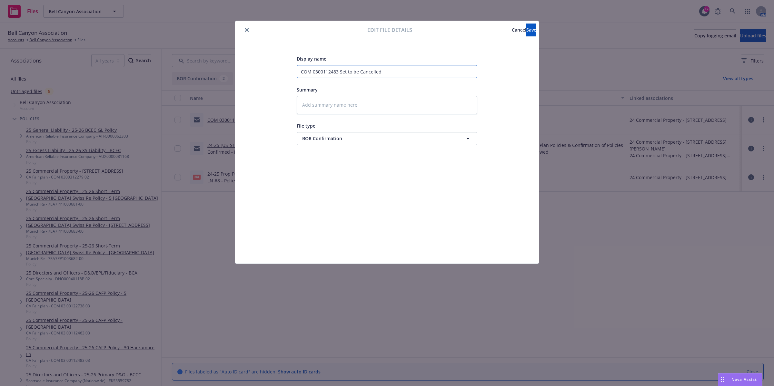
drag, startPoint x: 386, startPoint y: 72, endPoint x: 244, endPoint y: 62, distance: 142.5
click at [244, 62] on div "Display name COM 0300112483 Set to be Cancelled Summary File type BOR Confirmat…" at bounding box center [387, 151] width 304 height 224
type textarea "x"
type input "B"
type textarea "x"
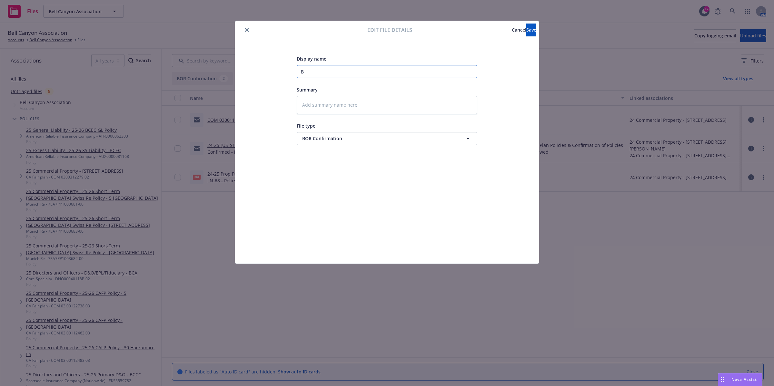
type input "BO"
type textarea "x"
type input "BOR"
type textarea "x"
type input "BOR"
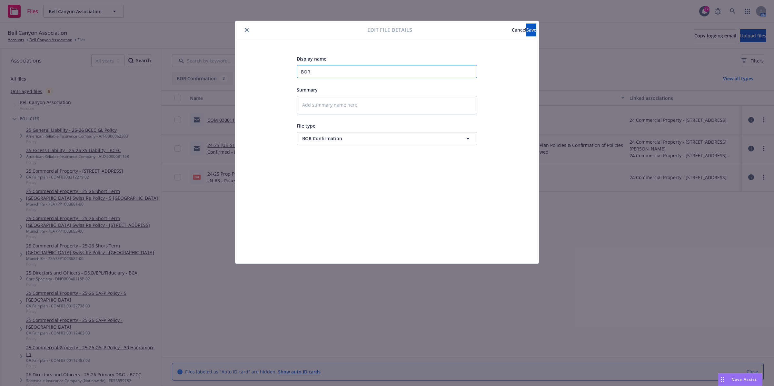
type textarea "x"
type input "BOR p"
type textarea "x"
type input "BOR po"
type textarea "x"
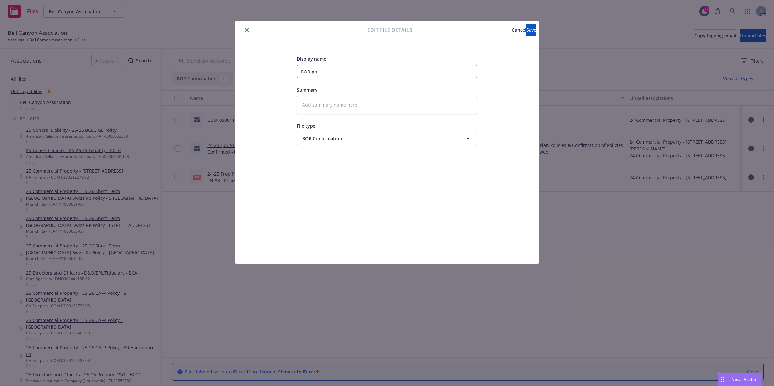
type input "BOR pol"
type textarea "x"
type input "BOR poli"
type textarea "x"
type input "BOR polic"
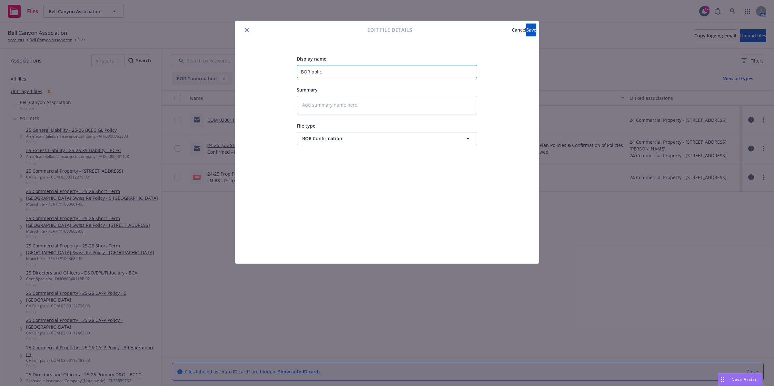
type textarea "x"
type input "BOR policy"
type textarea "x"
type input "BOR policy"
type textarea "x"
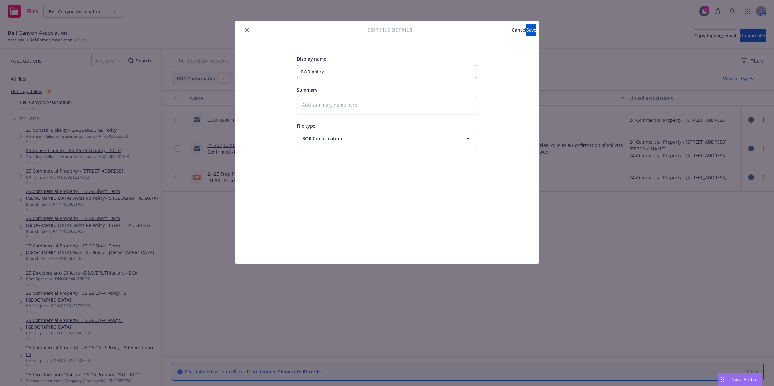
type input "BOR policy #"
paste input "COM 0300112483"
type textarea "x"
type input "BOR policy #COM 0300112483"
click at [526, 32] on span "Save" at bounding box center [531, 30] width 10 height 6
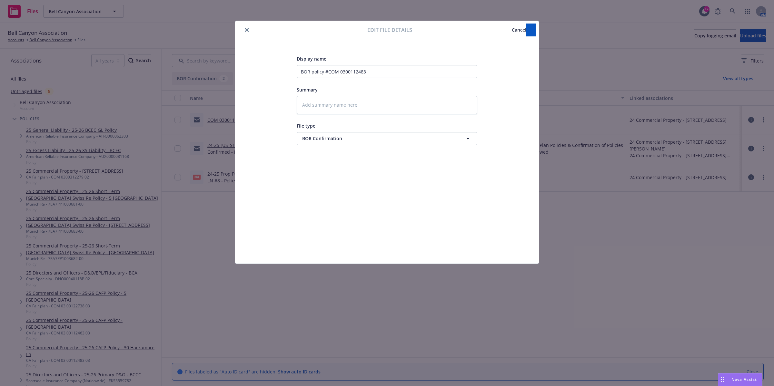
type textarea "x"
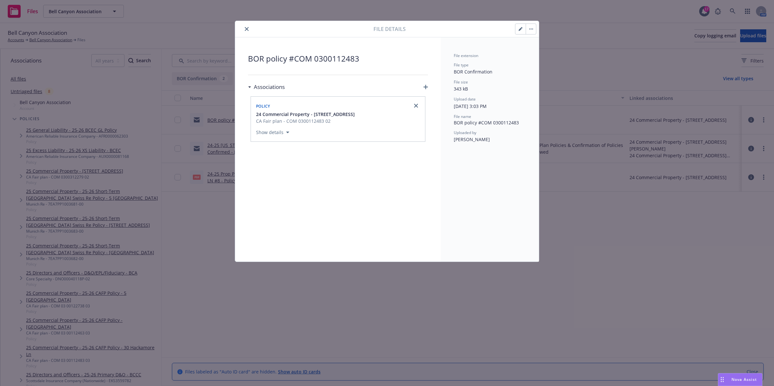
click at [245, 31] on icon "close" at bounding box center [247, 29] width 4 height 4
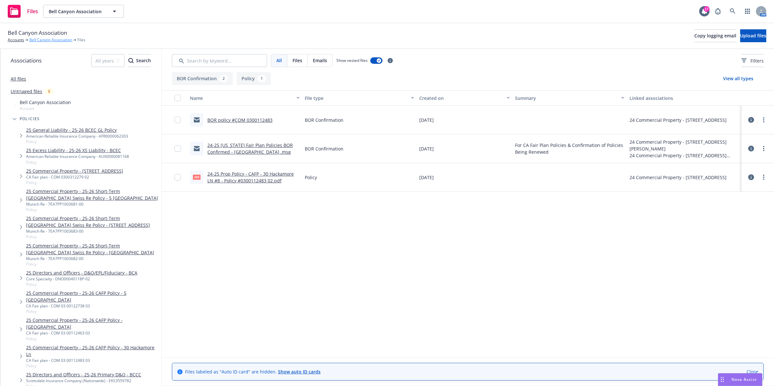
click at [47, 40] on link "Bell Canyon Association" at bounding box center [50, 40] width 43 height 6
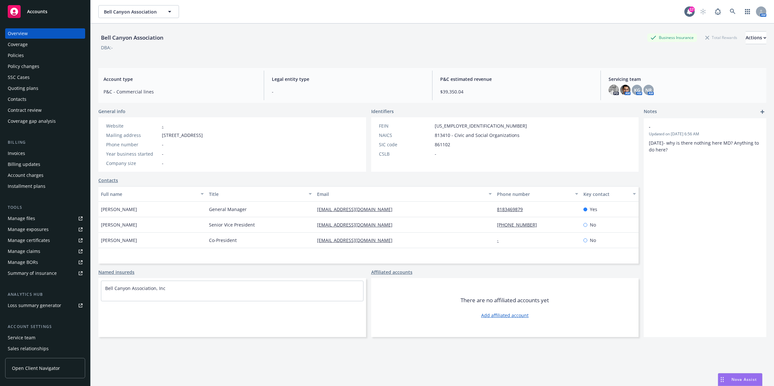
click at [21, 57] on div "Policies" at bounding box center [16, 55] width 16 height 10
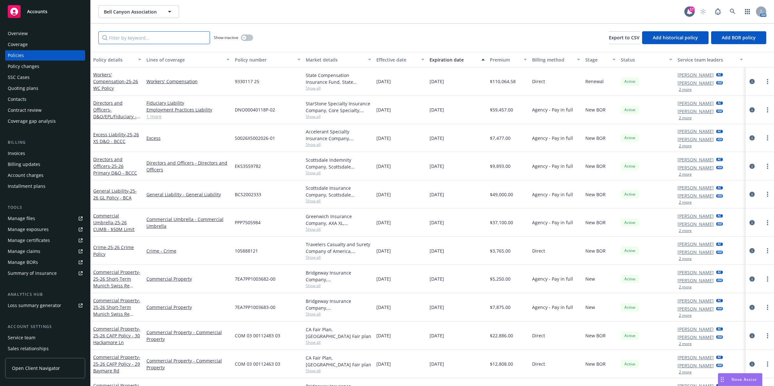
click at [189, 36] on input "Filter by keyword..." at bounding box center [154, 37] width 112 height 13
paste input "COM 0300112483"
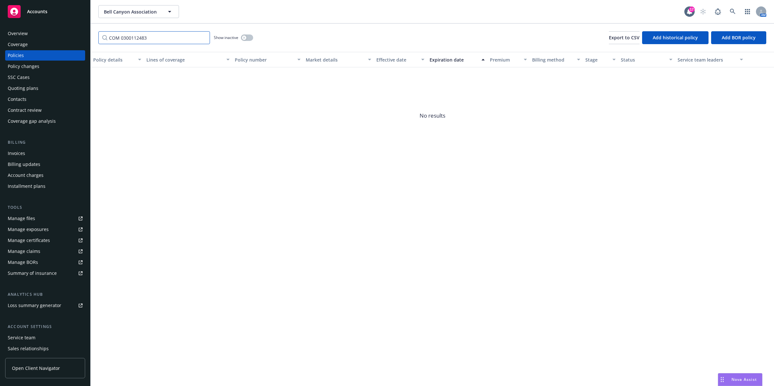
type input "COM 0300112483"
click at [248, 38] on button "button" at bounding box center [247, 37] width 12 height 6
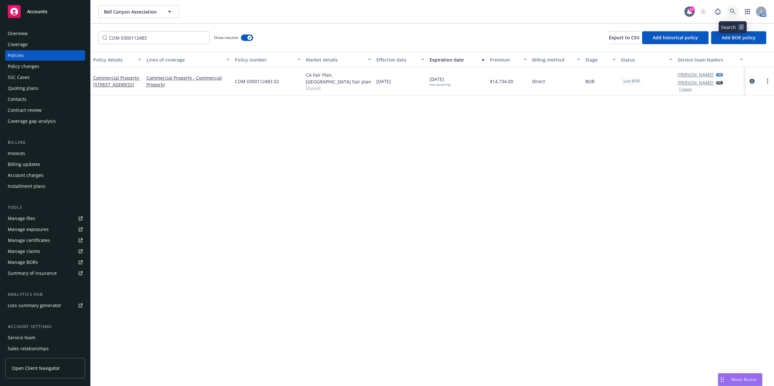
click at [732, 9] on icon at bounding box center [733, 12] width 6 height 6
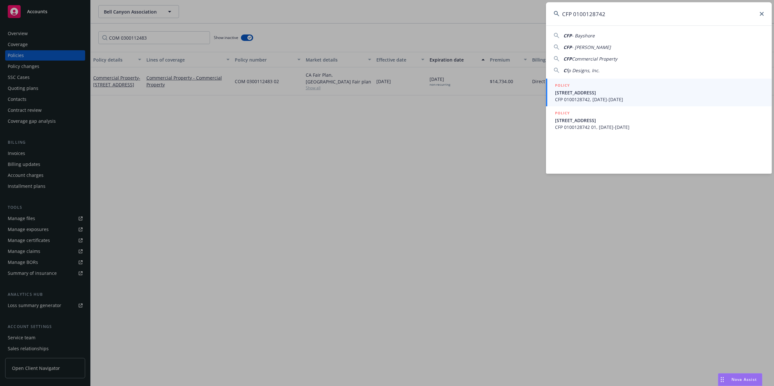
type input "CFP 0100128742"
click at [659, 97] on span "CFP 0100128742, 01/06/2024-01/06/2025" at bounding box center [659, 99] width 209 height 7
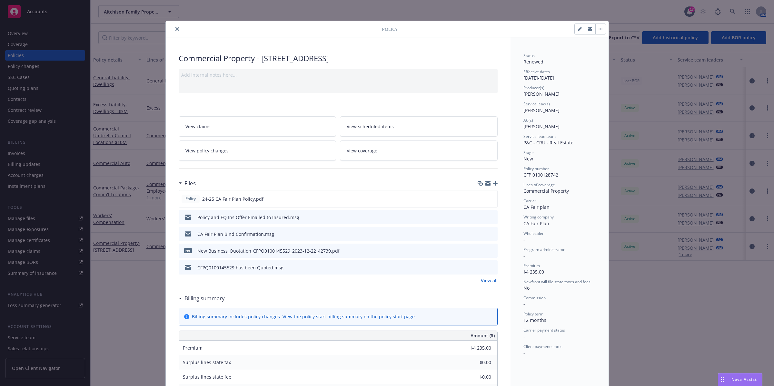
click at [598, 28] on icon "button" at bounding box center [600, 28] width 4 height 1
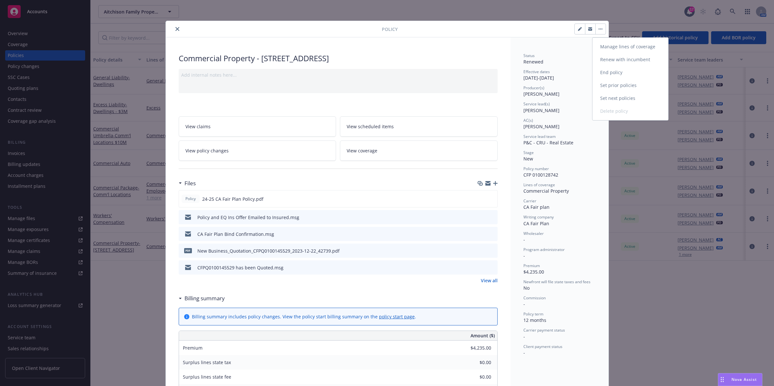
click at [626, 76] on link "End policy" at bounding box center [630, 72] width 76 height 13
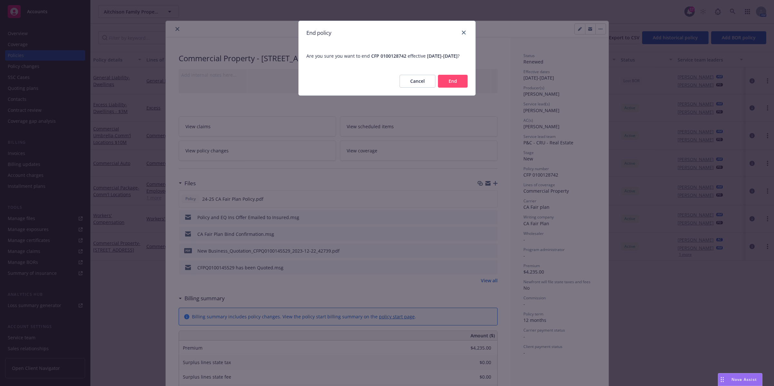
click at [458, 88] on button "End" at bounding box center [453, 81] width 30 height 13
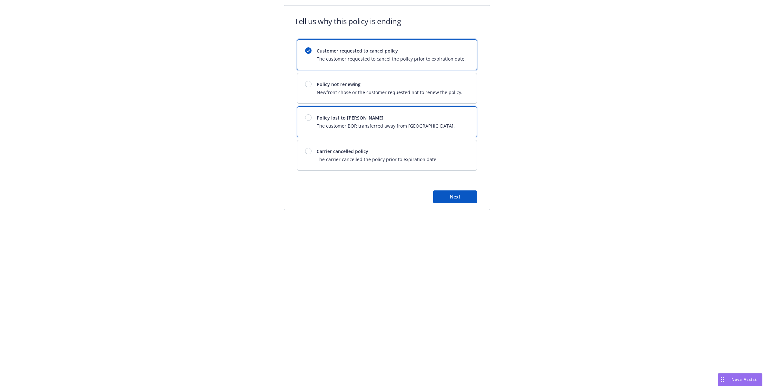
click at [380, 117] on span "Policy lost to [PERSON_NAME]" at bounding box center [386, 117] width 138 height 7
click at [464, 200] on button "Next" at bounding box center [455, 197] width 44 height 13
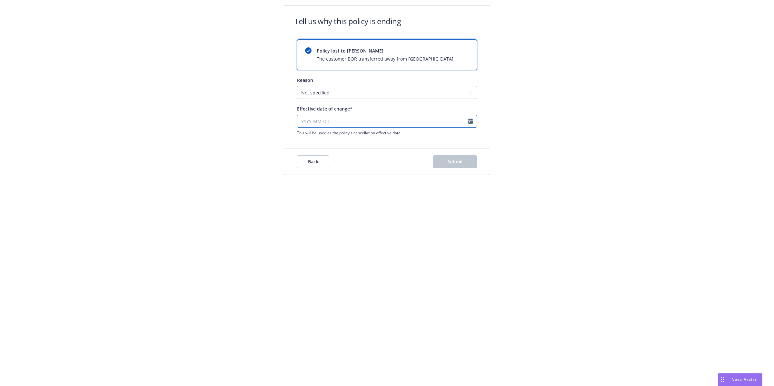
select select "August"
select select "2025"
click at [469, 122] on input "Effective date of change*" at bounding box center [387, 121] width 180 height 13
click at [322, 132] on select "January February March April May June July August September October November De…" at bounding box center [324, 135] width 32 height 8
select select "January"
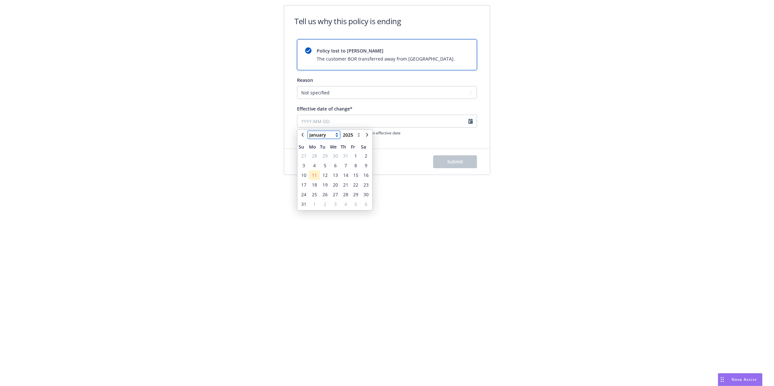
click at [308, 131] on select "January February March April May June July August September October November De…" at bounding box center [324, 135] width 32 height 8
click at [316, 164] on span "6" at bounding box center [314, 166] width 10 height 8
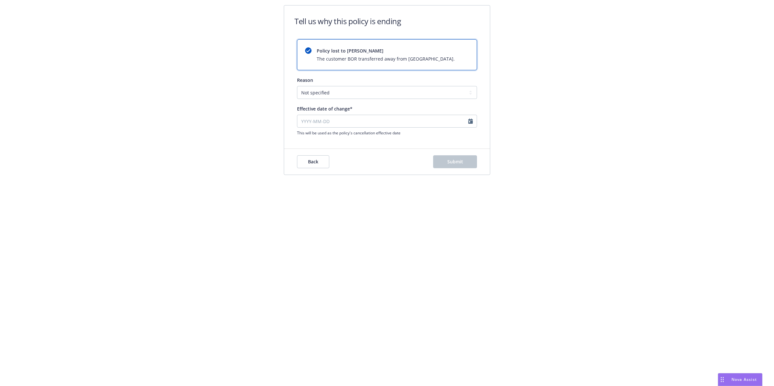
type input "2025-01-06"
click at [456, 163] on span "Submit" at bounding box center [455, 162] width 16 height 6
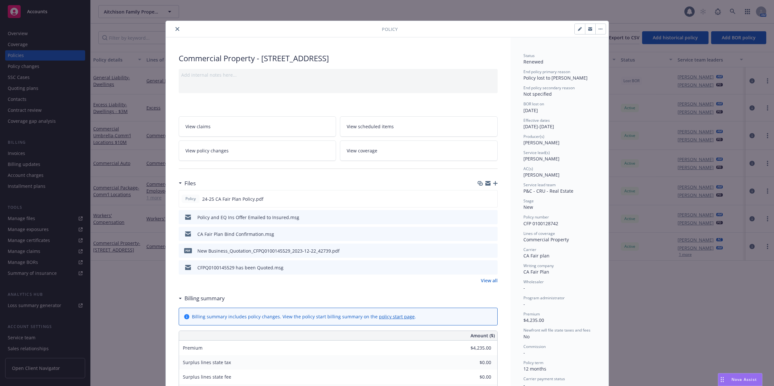
scroll to position [19, 0]
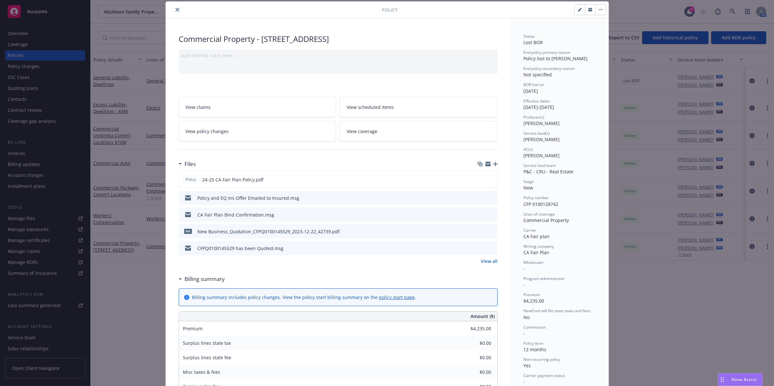
click at [595, 10] on button "button" at bounding box center [600, 10] width 10 height 10
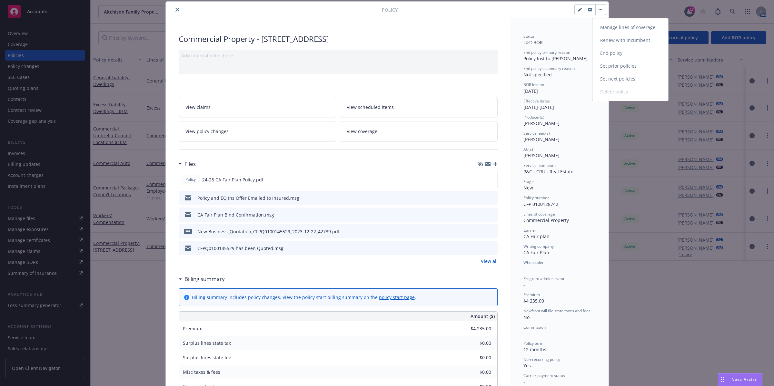
click at [612, 55] on link "End policy" at bounding box center [630, 53] width 76 height 13
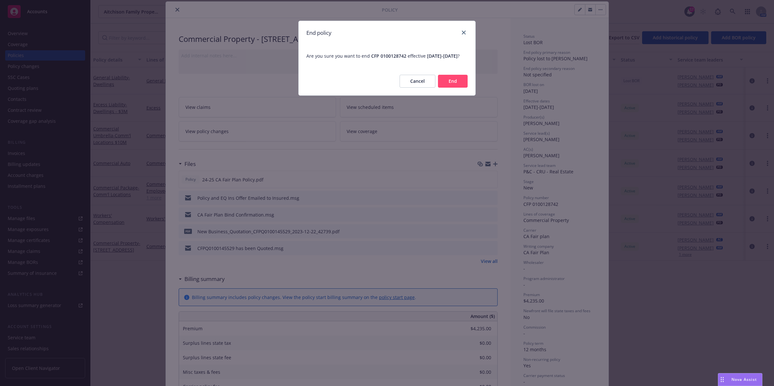
click at [416, 88] on button "Cancel" at bounding box center [417, 81] width 36 height 13
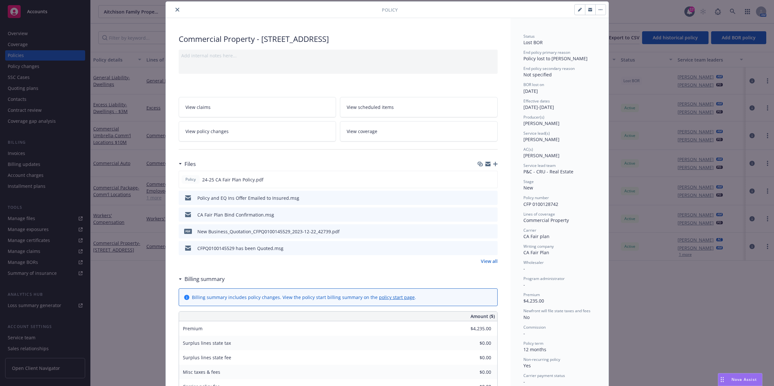
click at [493, 162] on div "Files" at bounding box center [338, 164] width 319 height 14
click at [493, 165] on icon "button" at bounding box center [495, 164] width 5 height 5
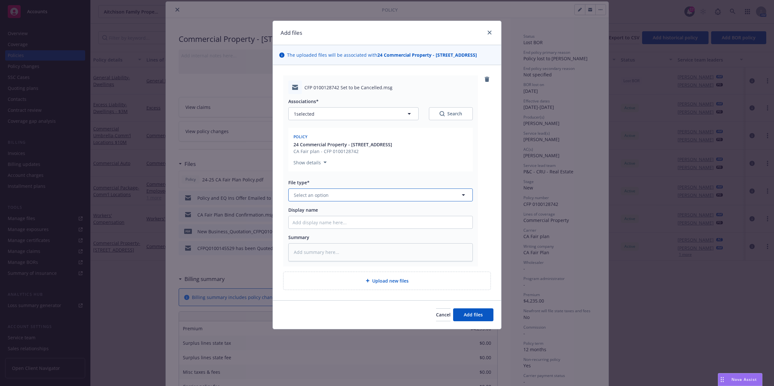
click at [379, 199] on button "Select an option" at bounding box center [380, 195] width 184 height 13
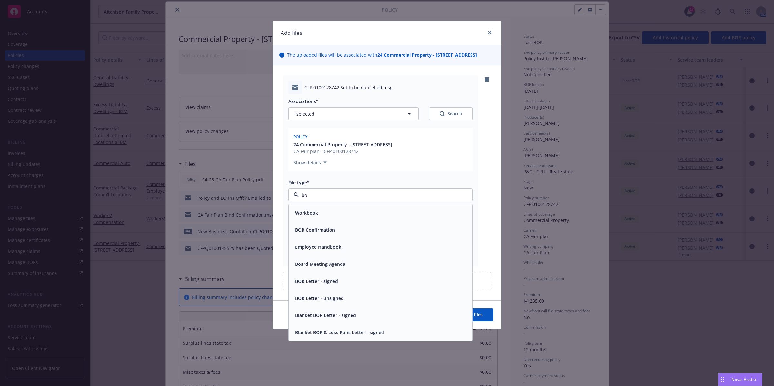
type input "bor"
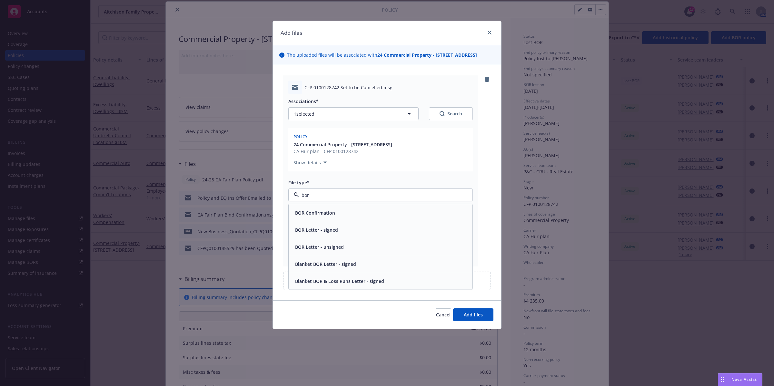
click at [368, 213] on div "BOR Confirmation" at bounding box center [381, 212] width 184 height 17
click at [344, 226] on input "Display name" at bounding box center [381, 222] width 184 height 12
type textarea "x"
type input "B"
type textarea "x"
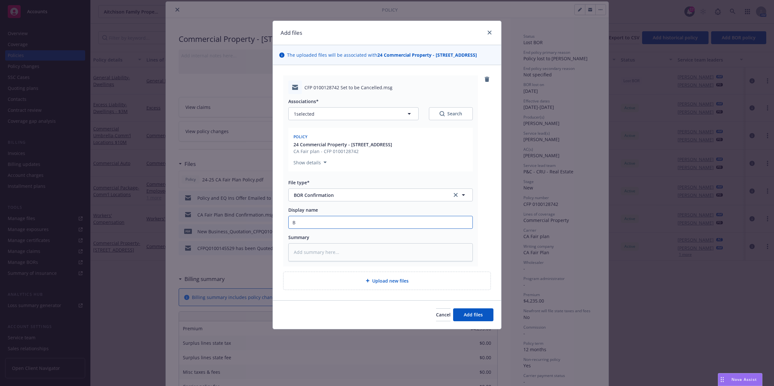
type input "BO"
type textarea "x"
type input "BOE"
type textarea "x"
type input "BOE"
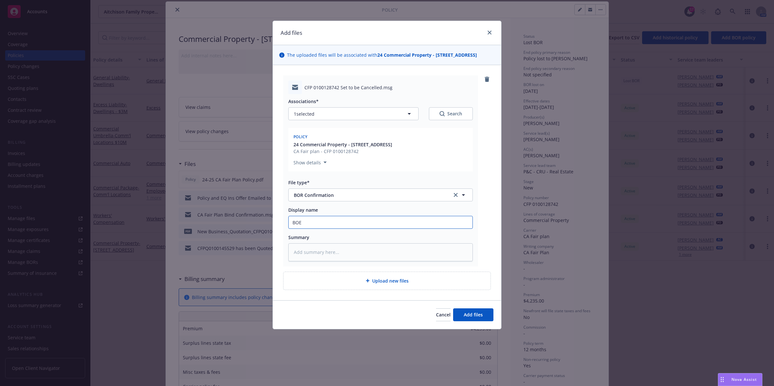
type textarea "x"
type input "BOE"
type textarea "x"
type input "BO"
type textarea "x"
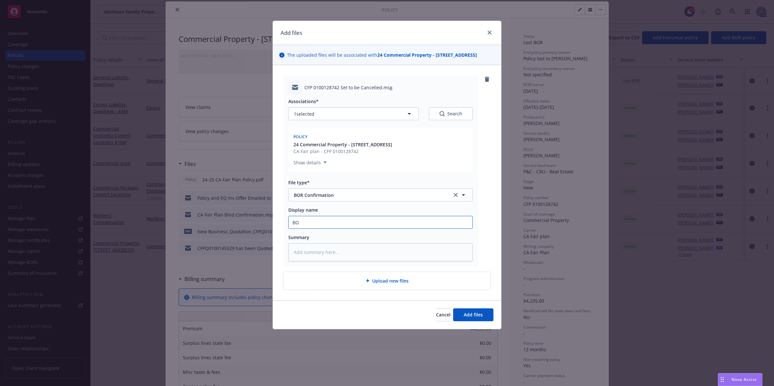
type input "BOR"
type textarea "x"
type input "BOR"
type textarea "x"
type input "BOR p"
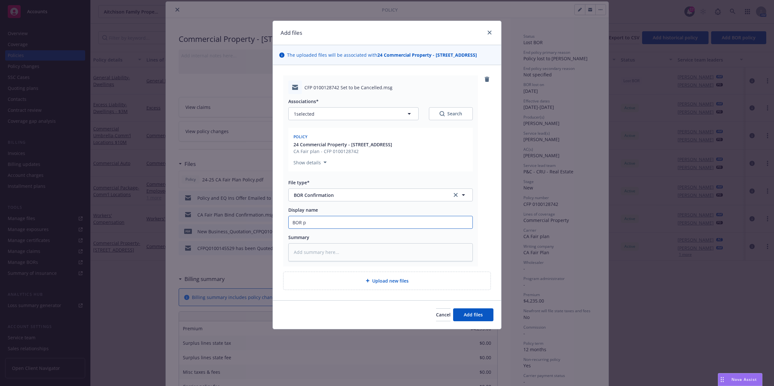
type textarea "x"
type input "BOR po"
type textarea "x"
type input "BOR pol"
type textarea "x"
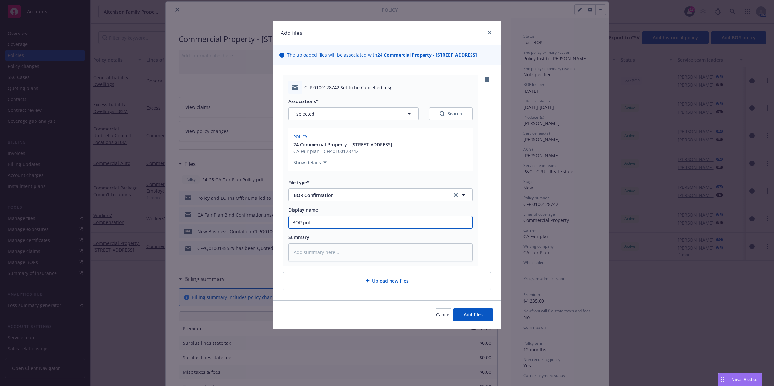
type input "BOR poli"
type textarea "x"
type input "BOR polic"
type textarea "x"
type input "BOR policy"
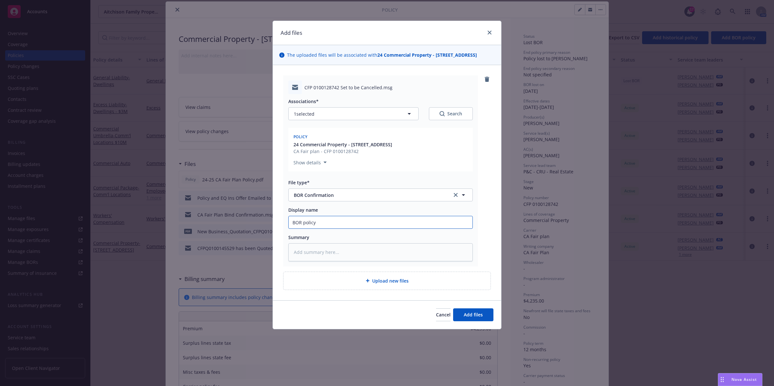
type textarea "x"
type input "BOR policy"
type textarea "x"
type input "BOR policy #"
paste input "CFP 0100128742"
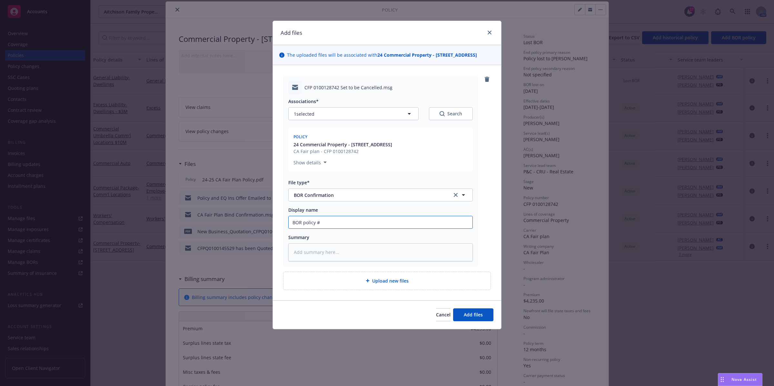
type textarea "x"
type input "BOR policy #CFP 0100128742"
click at [479, 318] on span "Add files" at bounding box center [473, 315] width 19 height 6
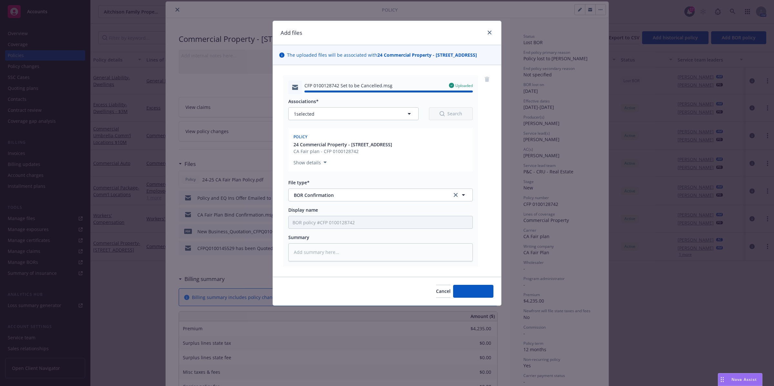
type textarea "x"
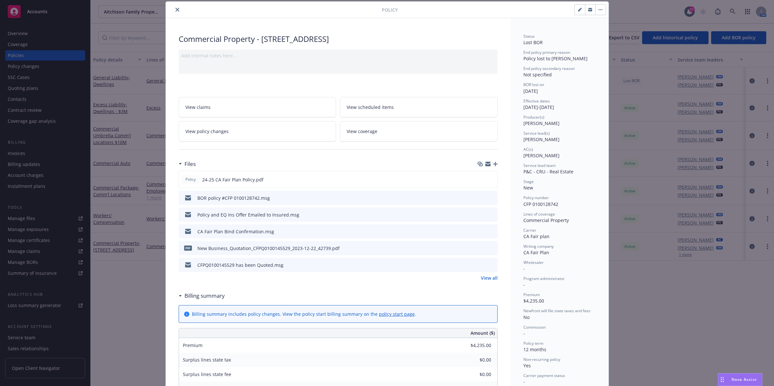
click at [175, 9] on icon "close" at bounding box center [177, 10] width 4 height 4
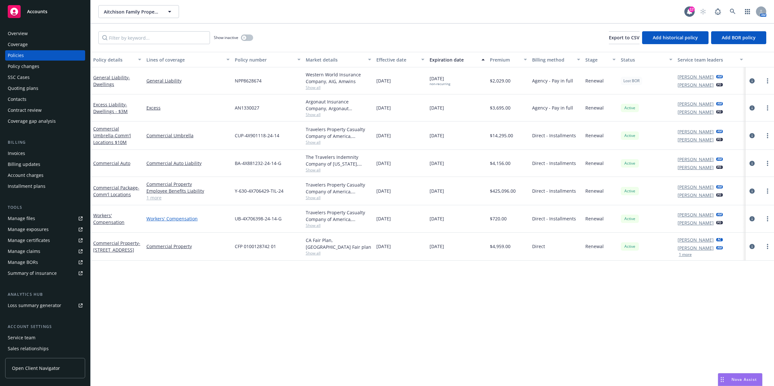
click at [159, 217] on link "Workers' Compensation" at bounding box center [187, 218] width 83 height 7
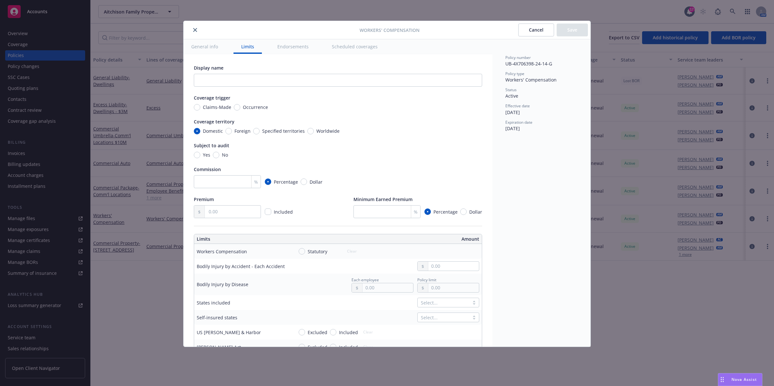
click at [189, 32] on div at bounding box center [272, 30] width 173 height 8
click at [197, 31] on button "close" at bounding box center [195, 30] width 8 height 8
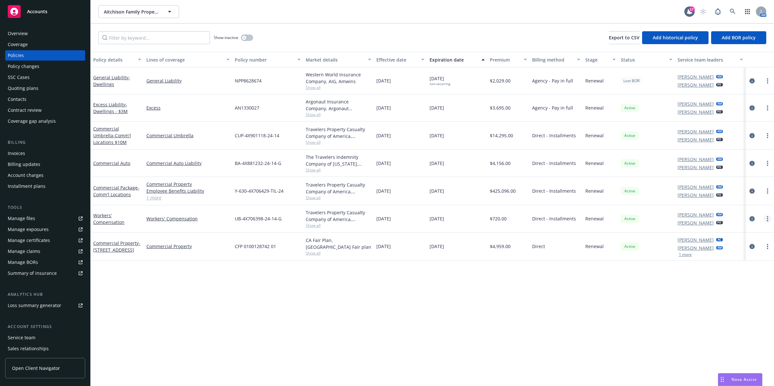
click at [768, 221] on circle "more" at bounding box center [767, 220] width 1 height 1
click at [723, 255] on link "End policy" at bounding box center [733, 258] width 76 height 13
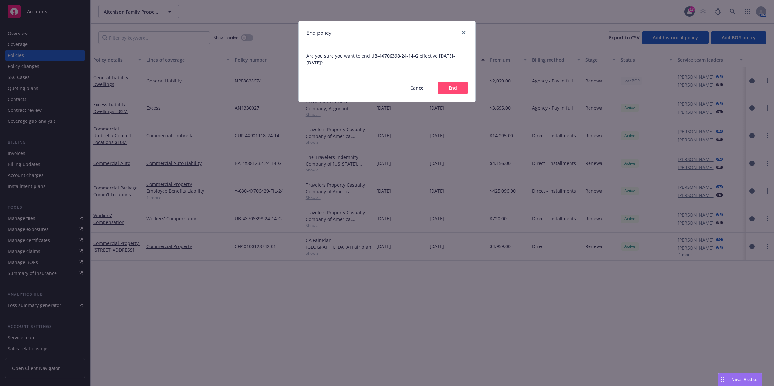
click at [445, 90] on button "End" at bounding box center [453, 88] width 30 height 13
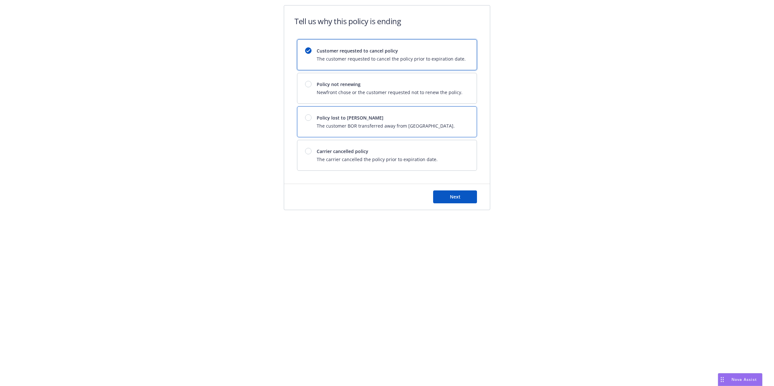
click at [404, 116] on span "Policy lost to [PERSON_NAME]" at bounding box center [386, 117] width 138 height 7
click at [455, 193] on button "Next" at bounding box center [455, 197] width 44 height 13
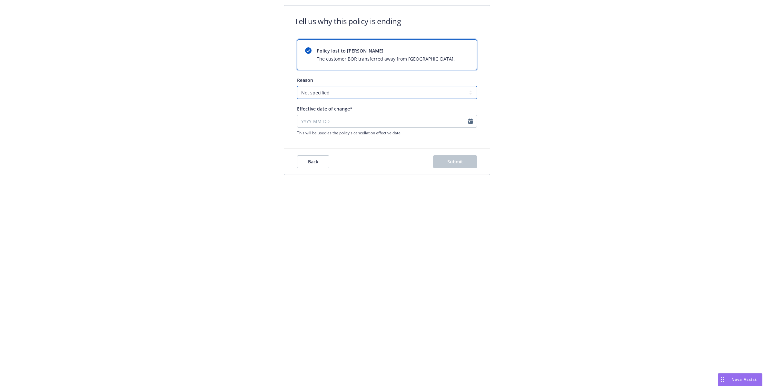
click at [417, 90] on select "Not specified Service Pricing Buyer change M&A, Bankruptcy, or Out of business …" at bounding box center [387, 92] width 180 height 13
click at [416, 90] on select "Not specified Service Pricing Buyer change M&A, Bankruptcy, or Out of business …" at bounding box center [387, 92] width 180 height 13
click at [416, 91] on select "Not specified Service Pricing Buyer change M&A, Bankruptcy, or Out of business …" at bounding box center [387, 92] width 180 height 13
click at [546, 99] on div "Tell us why this policy is ending Policy lost to BOR The customer BOR transferr…" at bounding box center [387, 76] width 774 height 152
click at [431, 92] on select "Not specified Service Pricing Buyer change M&A, Bankruptcy, or Out of business …" at bounding box center [387, 92] width 180 height 13
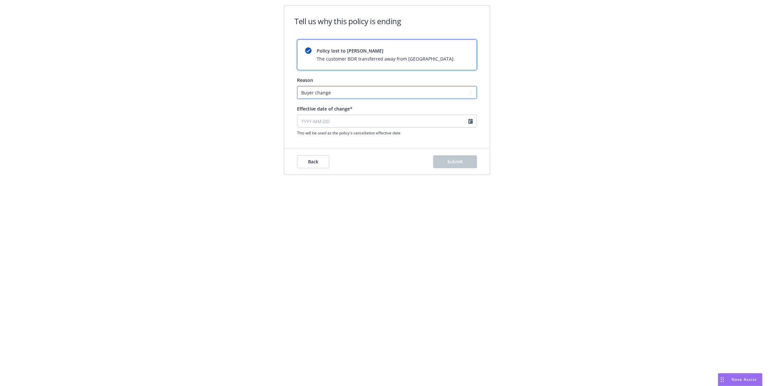
click at [442, 94] on select "Not specified Service Pricing Buyer change M&A, Bankruptcy, or Out of business …" at bounding box center [387, 92] width 180 height 13
select select "Not specified"
click at [297, 86] on select "Not specified Service Pricing Buyer change M&A, Bankruptcy, or Out of business …" at bounding box center [387, 92] width 180 height 13
select select "August"
select select "2025"
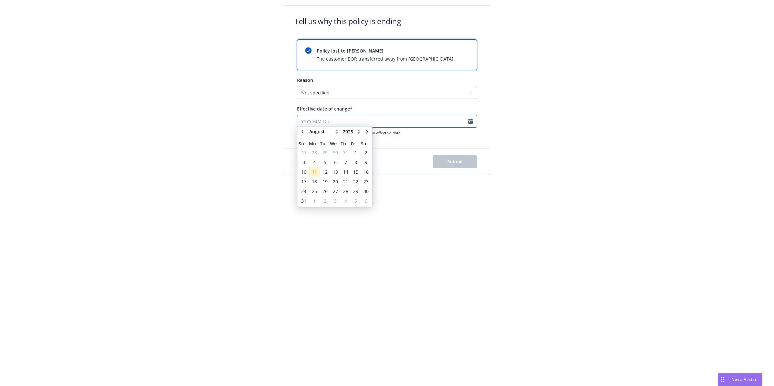
click at [375, 120] on input "Effective date of change*" at bounding box center [387, 121] width 180 height 13
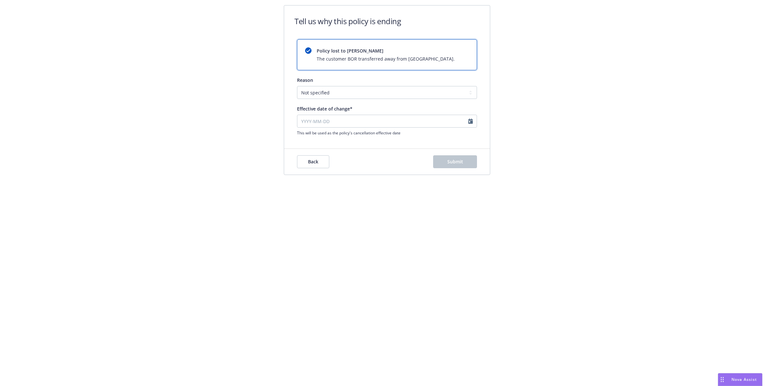
click at [589, 136] on div "Tell us why this policy is ending Policy lost to BOR The customer BOR transferr…" at bounding box center [387, 76] width 774 height 152
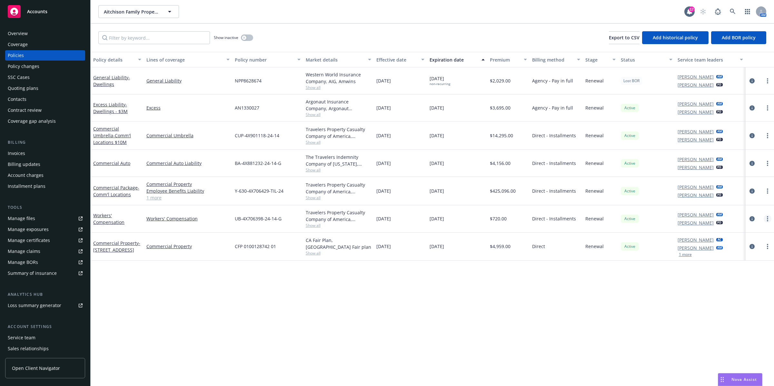
click at [768, 217] on circle "more" at bounding box center [767, 216] width 1 height 1
click at [721, 258] on link "End policy" at bounding box center [733, 258] width 76 height 13
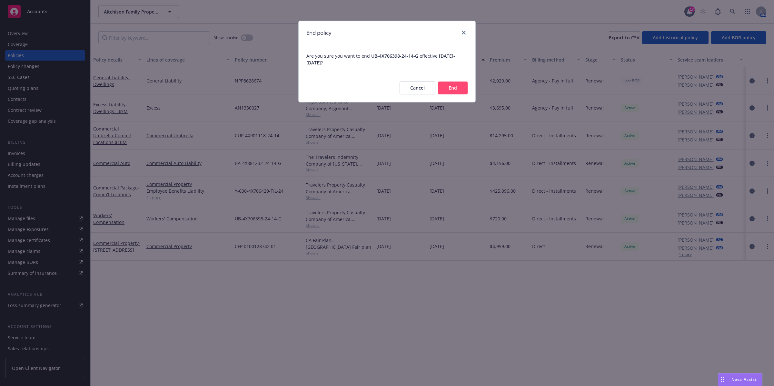
click at [452, 93] on button "End" at bounding box center [453, 88] width 30 height 13
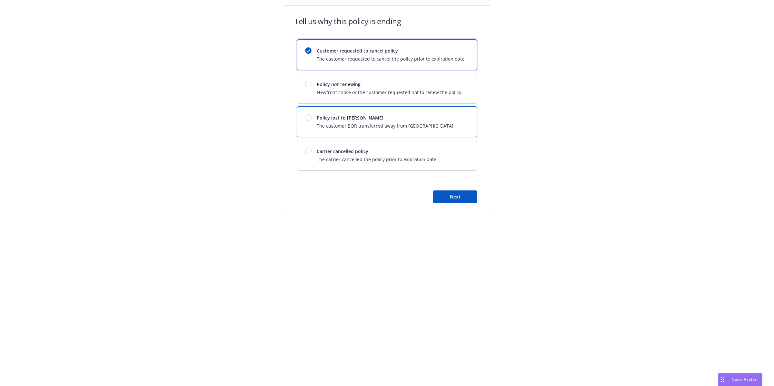
click at [360, 118] on span "Policy lost to [PERSON_NAME]" at bounding box center [386, 117] width 138 height 7
click at [454, 197] on span "Next" at bounding box center [455, 197] width 11 height 6
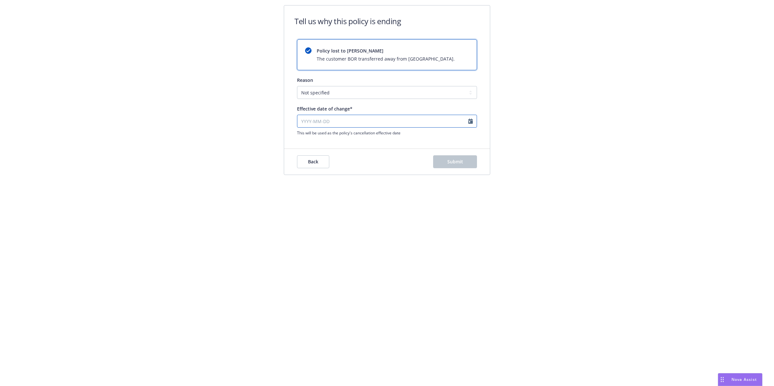
select select "August"
select select "2025"
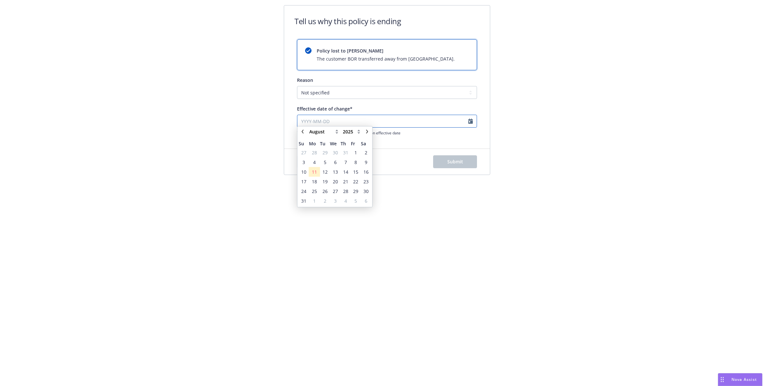
click at [347, 122] on input "Effective date of change*" at bounding box center [387, 121] width 180 height 13
click at [319, 174] on td "11" at bounding box center [314, 175] width 11 height 10
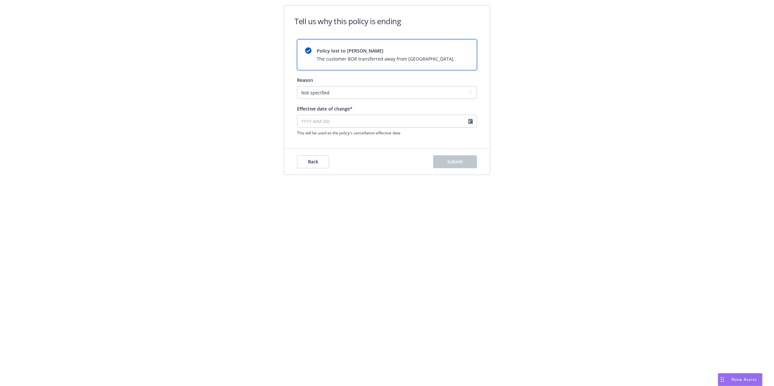
type input "2025-08-11"
click at [310, 162] on span "Back" at bounding box center [313, 162] width 10 height 6
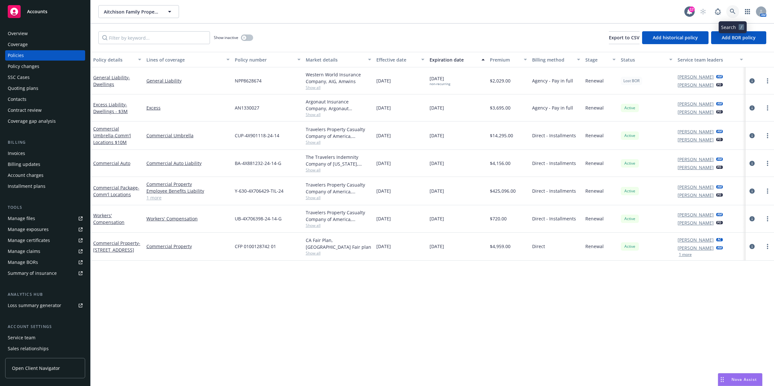
click at [732, 13] on icon at bounding box center [733, 12] width 6 height 6
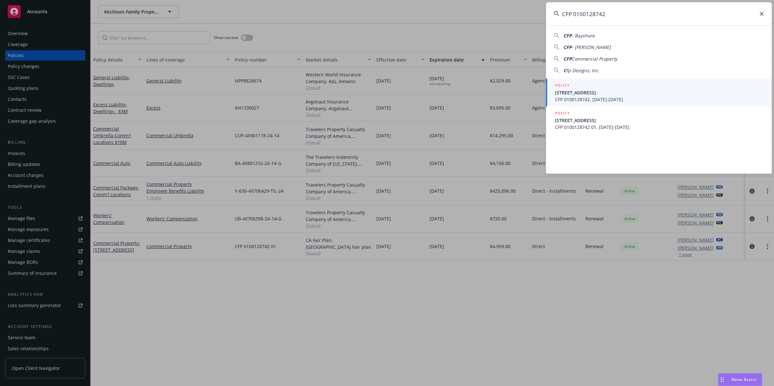
type input "CFP 0100128742"
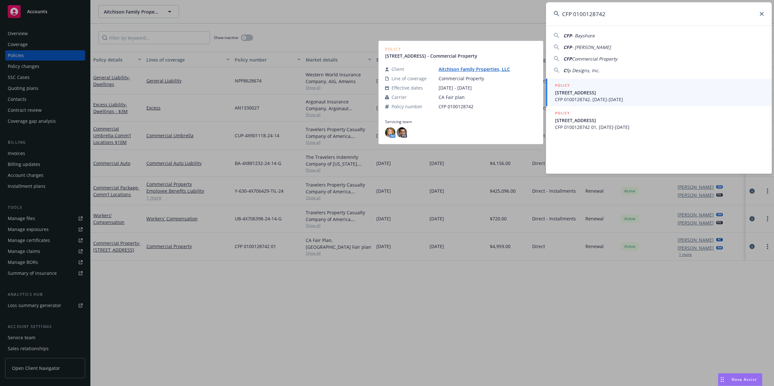
click at [596, 96] on span "CFP 0100128742, 01/06/2024-01/06/2025" at bounding box center [659, 99] width 209 height 7
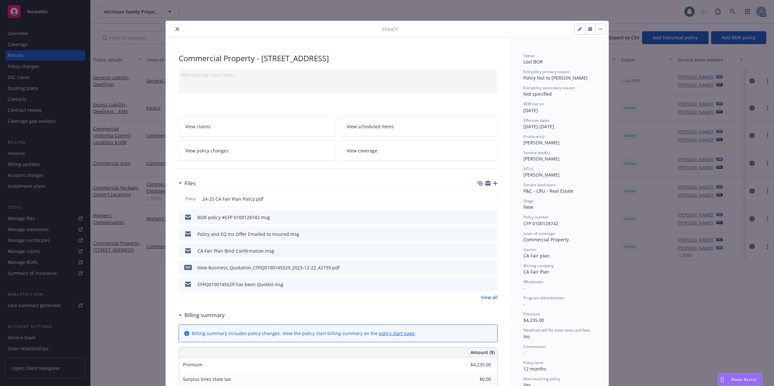
scroll to position [19, 0]
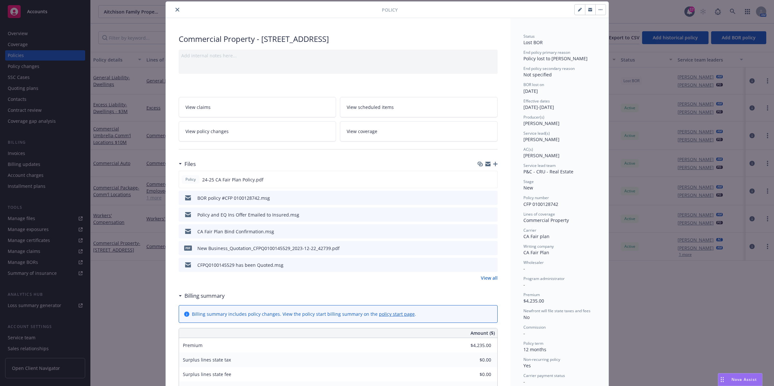
click at [493, 165] on icon "button" at bounding box center [495, 164] width 5 height 5
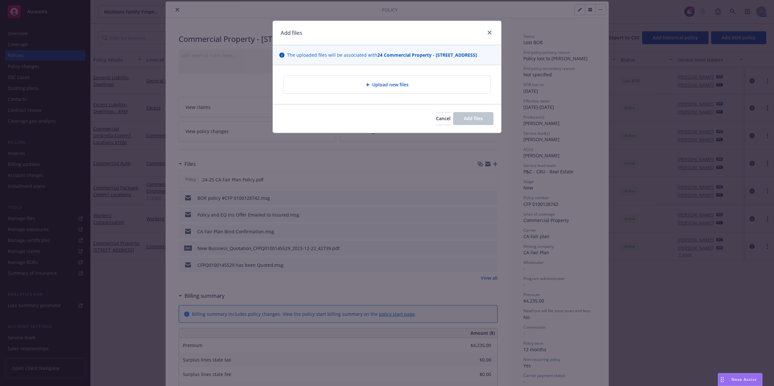
type textarea "x"
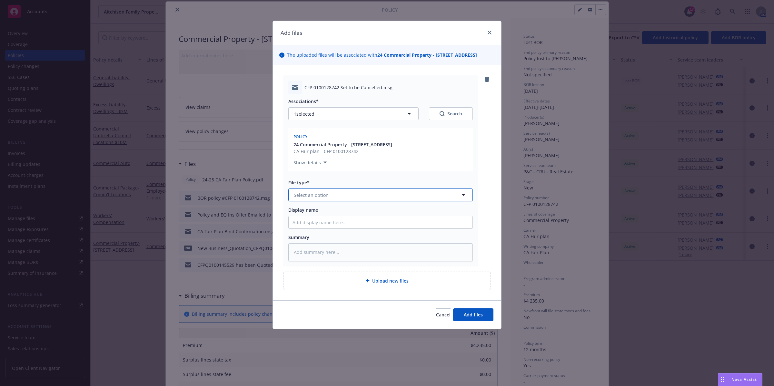
click at [397, 201] on button "Select an option" at bounding box center [380, 195] width 184 height 13
type input "bor"
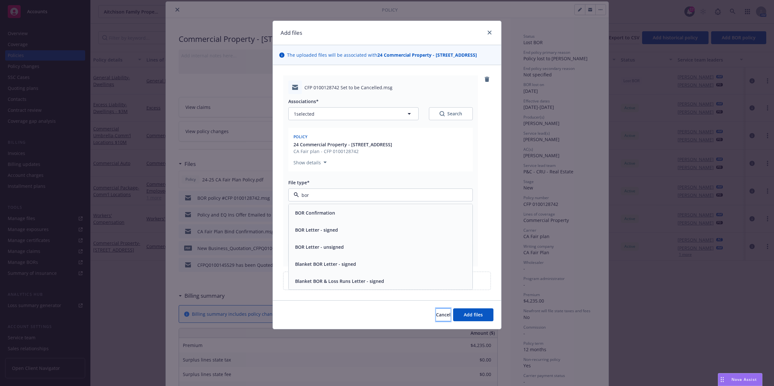
click at [436, 318] on span "Cancel" at bounding box center [443, 315] width 15 height 6
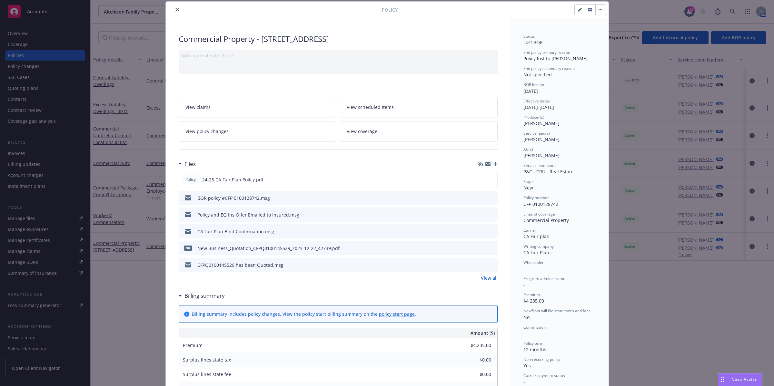
click at [173, 10] on button "close" at bounding box center [177, 10] width 8 height 8
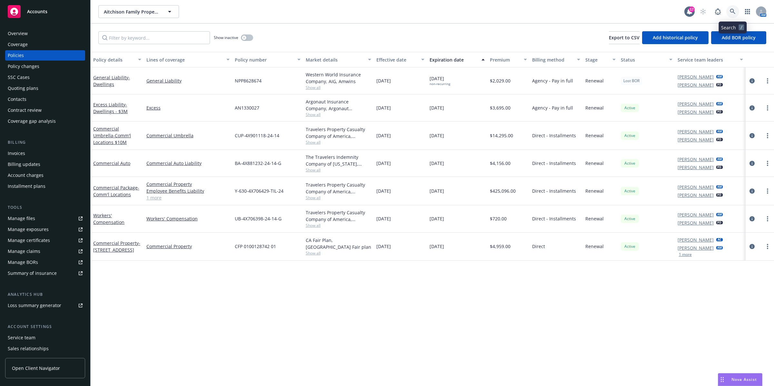
click at [730, 9] on icon at bounding box center [733, 12] width 6 height 6
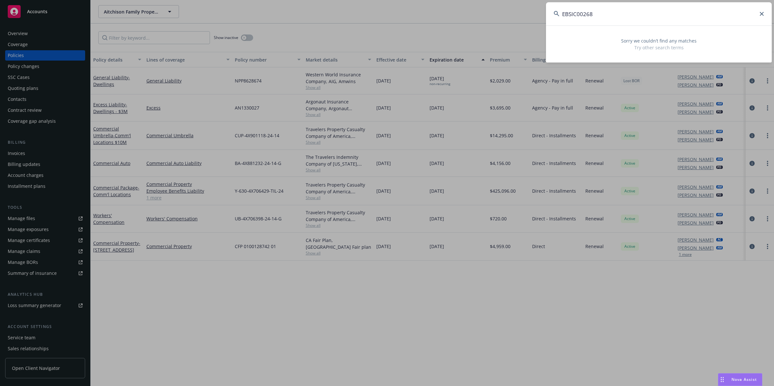
drag, startPoint x: 597, startPoint y: 13, endPoint x: 550, endPoint y: 13, distance: 46.7
click at [550, 13] on input "EBSIC00268" at bounding box center [659, 13] width 226 height 23
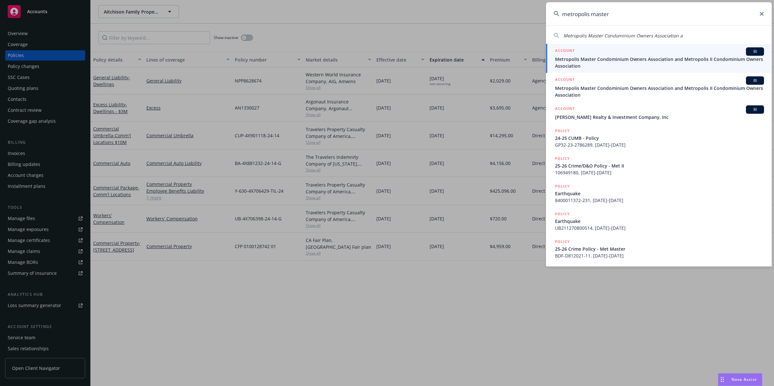
type input "metropolis master"
click at [601, 62] on span "Metropolis Master Condominium Owners Association and Metropolis II Condominium …" at bounding box center [659, 63] width 209 height 14
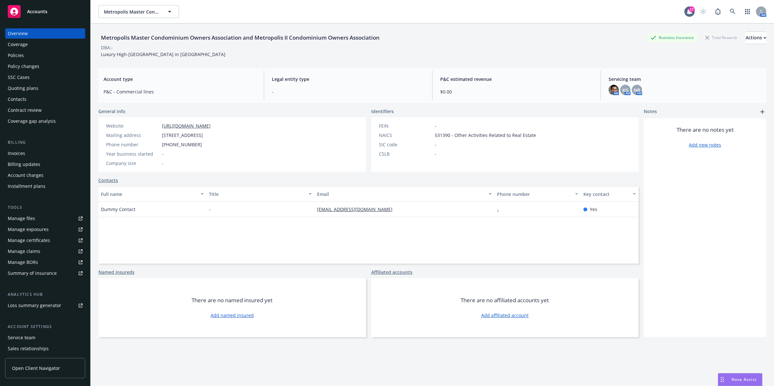
click at [10, 56] on div "Policies" at bounding box center [16, 55] width 16 height 10
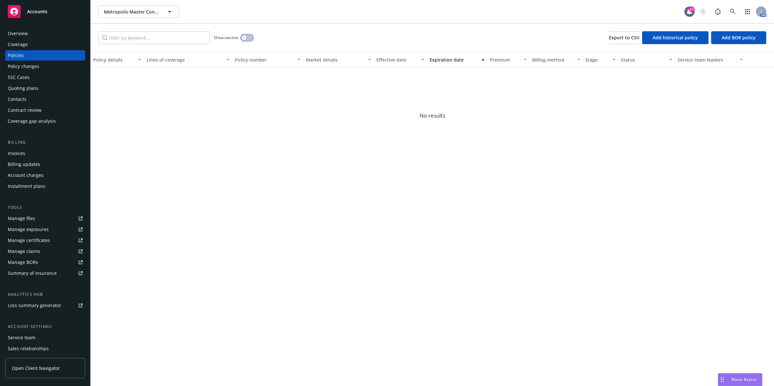
click at [250, 37] on button "button" at bounding box center [247, 37] width 12 height 6
click at [142, 12] on span "Metropolis Master Condominium Owners Association and Metropolis II Condominium …" at bounding box center [132, 11] width 56 height 7
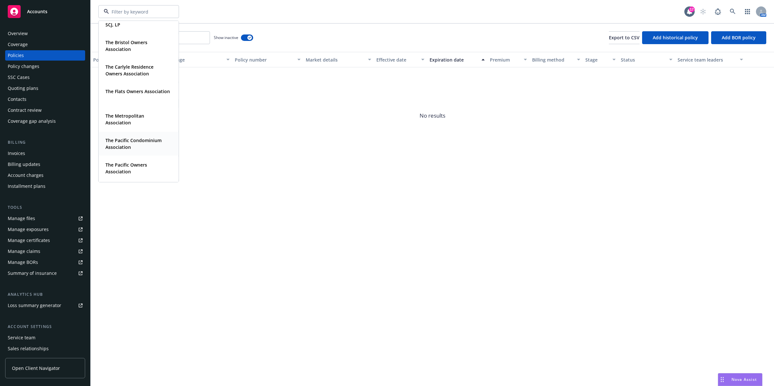
scroll to position [886, 0]
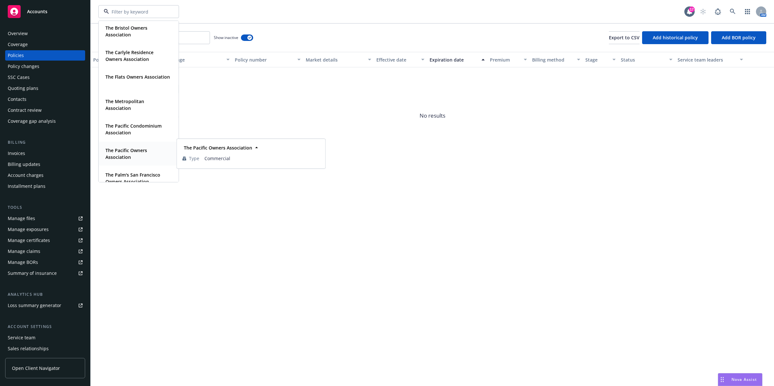
click at [110, 154] on strong "The Pacific Owners Association" at bounding box center [126, 153] width 42 height 13
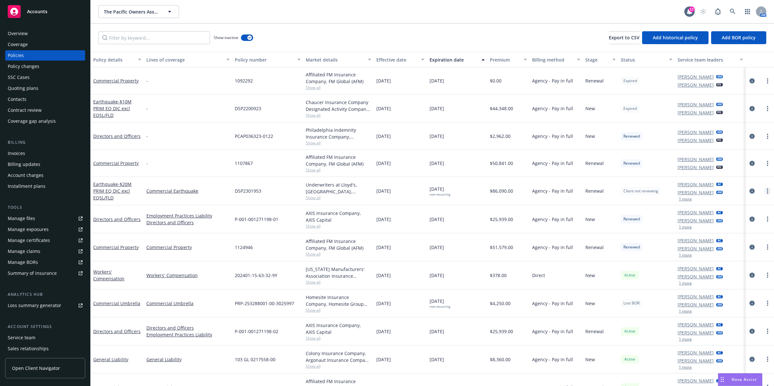
click at [763, 192] on link "more" at bounding box center [767, 191] width 8 height 8
click at [715, 233] on link "End policy" at bounding box center [727, 230] width 76 height 13
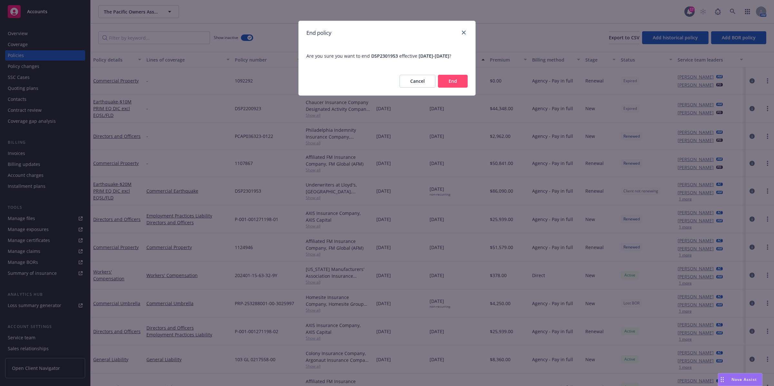
click at [460, 88] on button "End" at bounding box center [453, 81] width 30 height 13
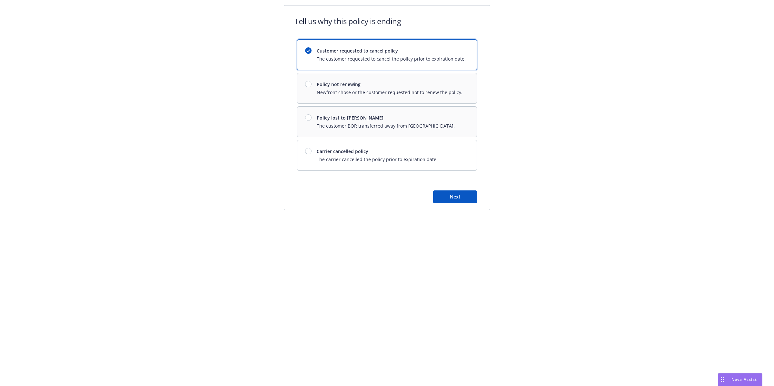
click at [386, 127] on div "Customer requested to cancel policy The customer requested to cancel the policy…" at bounding box center [387, 105] width 180 height 132
click at [354, 113] on div "Customer requested to cancel policy The customer requested to cancel the policy…" at bounding box center [387, 105] width 180 height 132
click at [350, 119] on div "Customer requested to cancel policy The customer requested to cancel the policy…" at bounding box center [387, 105] width 180 height 132
click at [350, 121] on div "Customer requested to cancel policy The customer requested to cancel the policy…" at bounding box center [387, 105] width 180 height 132
click at [348, 126] on div "Customer requested to cancel policy The customer requested to cancel the policy…" at bounding box center [387, 105] width 180 height 132
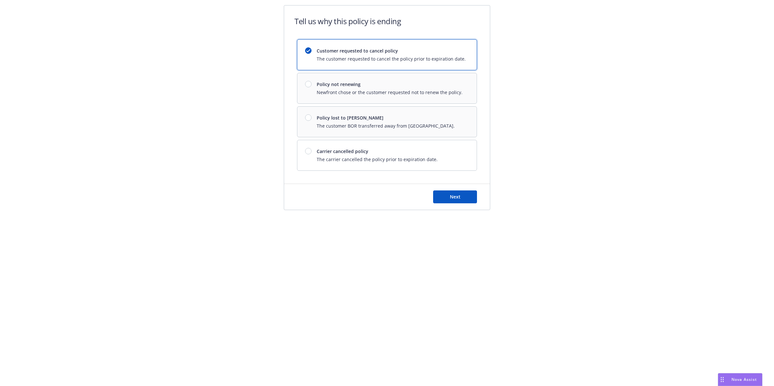
click at [348, 127] on div "Customer requested to cancel policy The customer requested to cancel the policy…" at bounding box center [387, 105] width 180 height 132
drag, startPoint x: 348, startPoint y: 127, endPoint x: 357, endPoint y: 122, distance: 9.4
click at [350, 127] on div "Customer requested to cancel policy The customer requested to cancel the policy…" at bounding box center [387, 105] width 180 height 132
